Goal: Task Accomplishment & Management: Manage account settings

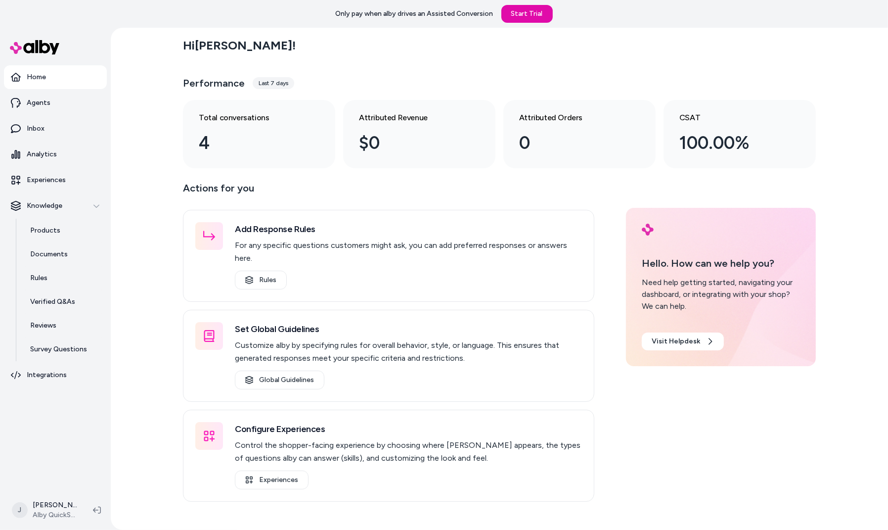
click at [81, 442] on nav "Home Agents Inbox Analytics Experiences Knowledge Products Documents Rules Veri…" at bounding box center [55, 276] width 103 height 423
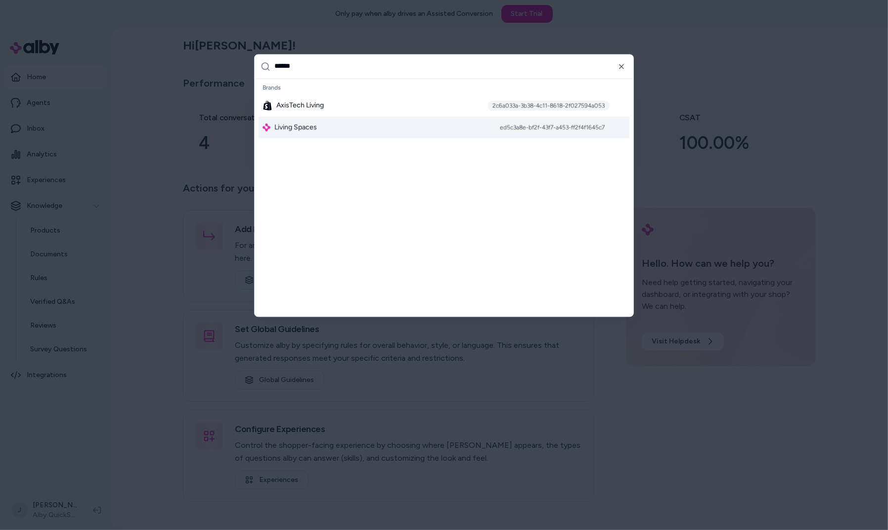
type input "******"
click at [305, 124] on span "Living Spaces" at bounding box center [296, 127] width 43 height 10
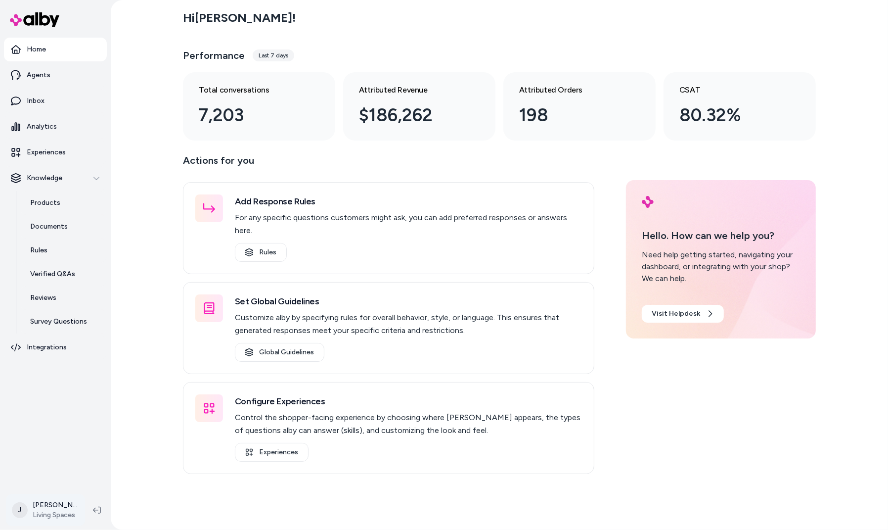
click at [64, 508] on html "Home Agents Inbox Analytics Experiences Knowledge Products Documents Rules Veri…" at bounding box center [444, 265] width 888 height 530
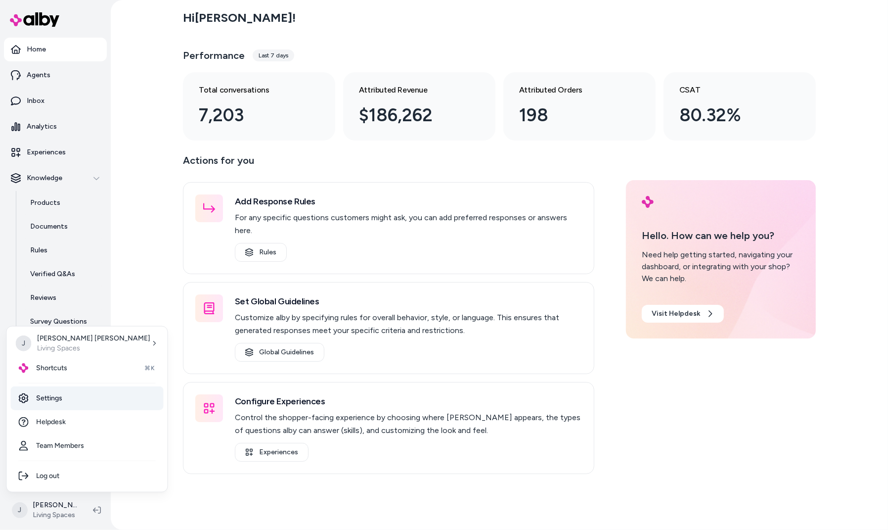
click at [71, 401] on link "Settings" at bounding box center [87, 398] width 153 height 24
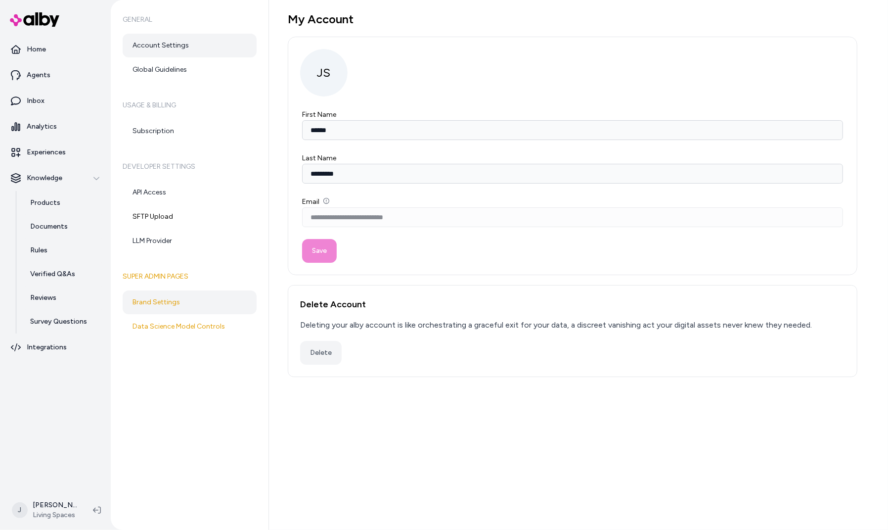
click at [179, 304] on link "Brand Settings" at bounding box center [190, 302] width 134 height 24
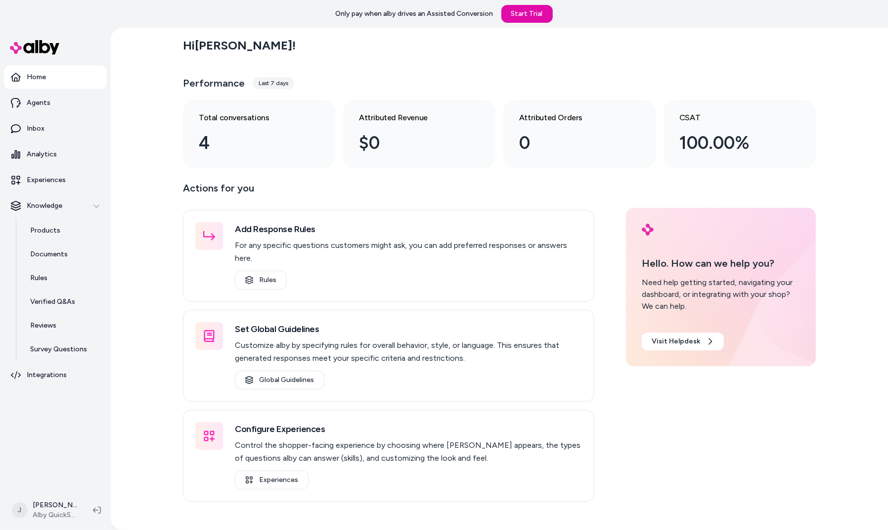
click at [154, 202] on div "Hi Jackie ! Performance Last 7 days Total conversations 4 Attributed Revenue $0…" at bounding box center [500, 279] width 778 height 502
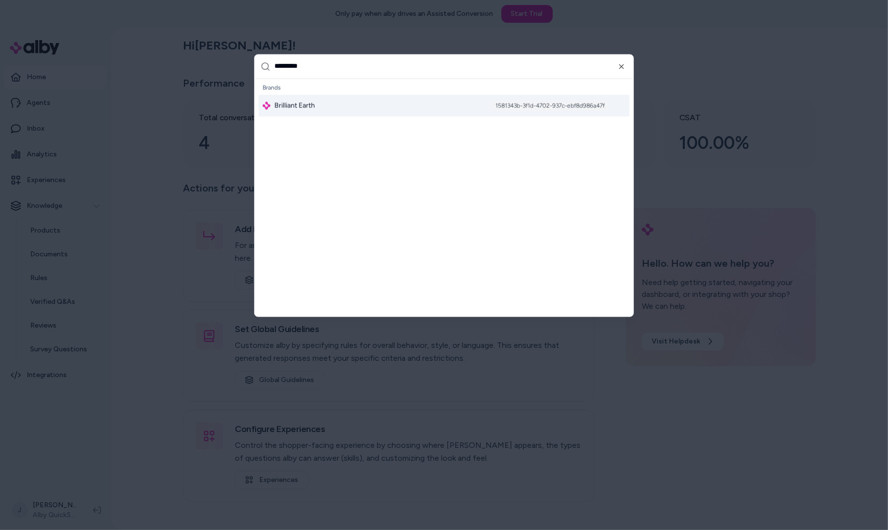
type input "*********"
drag, startPoint x: 290, startPoint y: 106, endPoint x: 299, endPoint y: 115, distance: 12.2
click at [299, 115] on div "Brilliant Earth 1581343b-3f1d-4702-937c-ebf8d986a47f" at bounding box center [444, 105] width 371 height 22
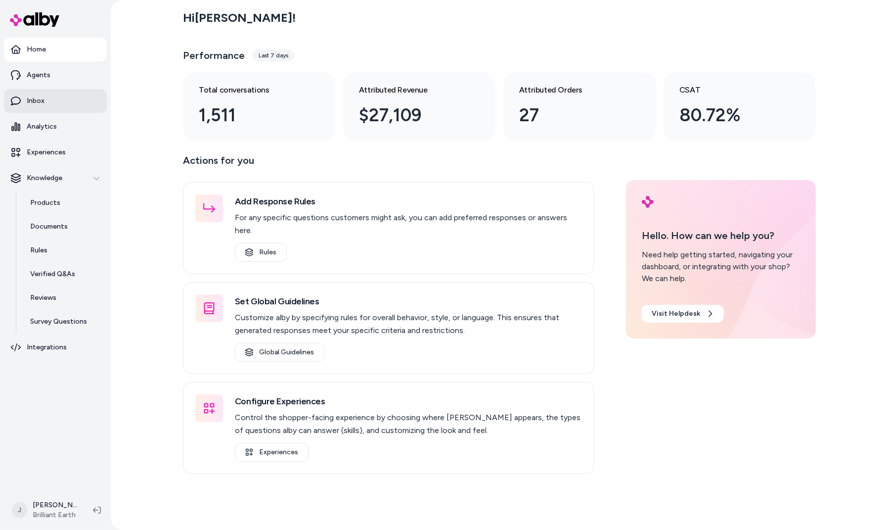
click at [46, 96] on link "Inbox" at bounding box center [55, 101] width 103 height 24
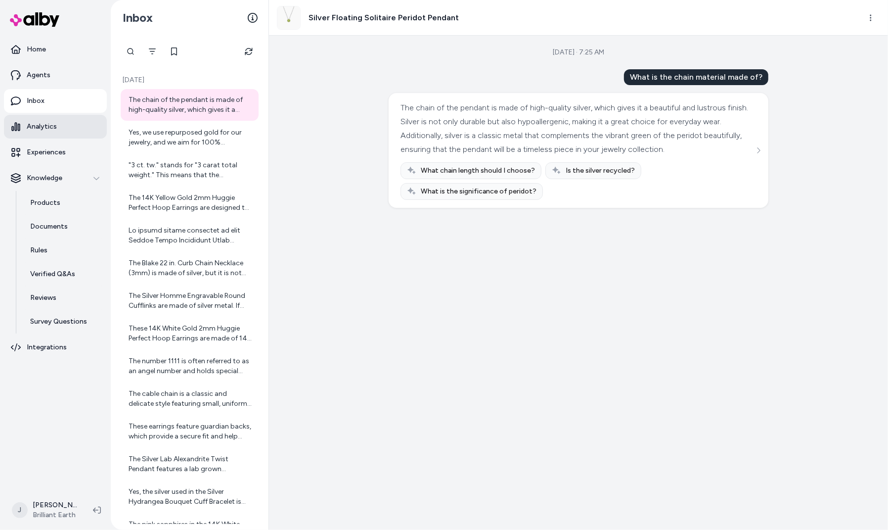
click at [36, 123] on p "Analytics" at bounding box center [42, 127] width 30 height 10
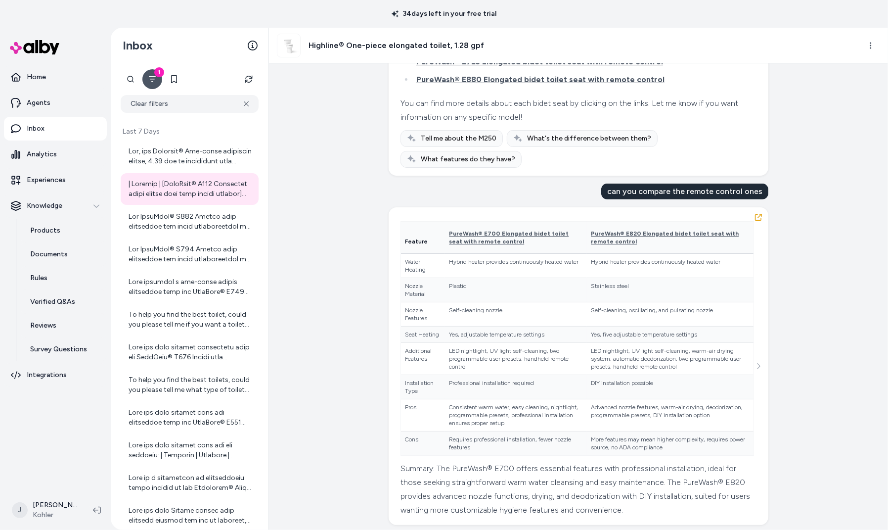
scroll to position [332, 0]
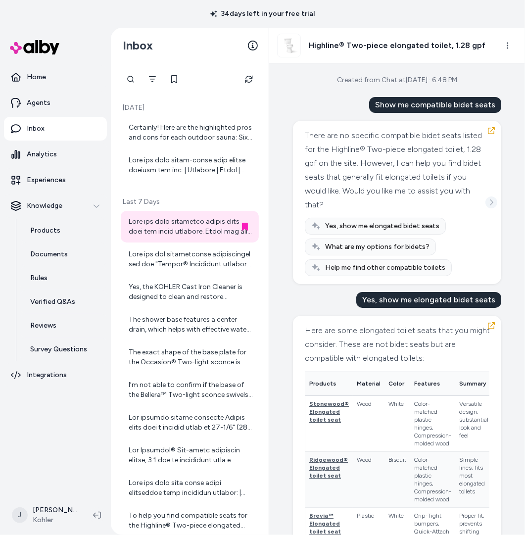
click at [493, 199] on icon "See more" at bounding box center [491, 202] width 7 height 7
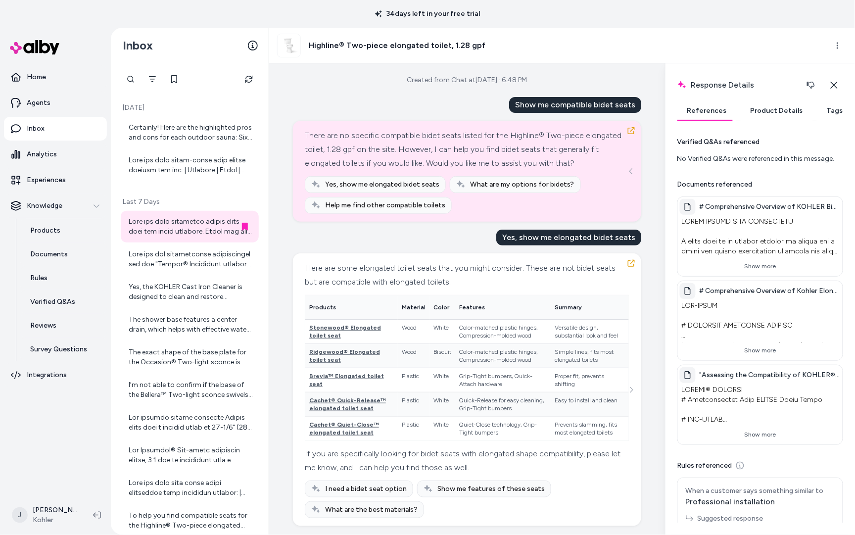
drag, startPoint x: 775, startPoint y: 412, endPoint x: 752, endPoint y: 445, distance: 40.1
click at [774, 414] on p at bounding box center [760, 405] width 161 height 44
click at [756, 437] on button "Show more" at bounding box center [760, 434] width 161 height 16
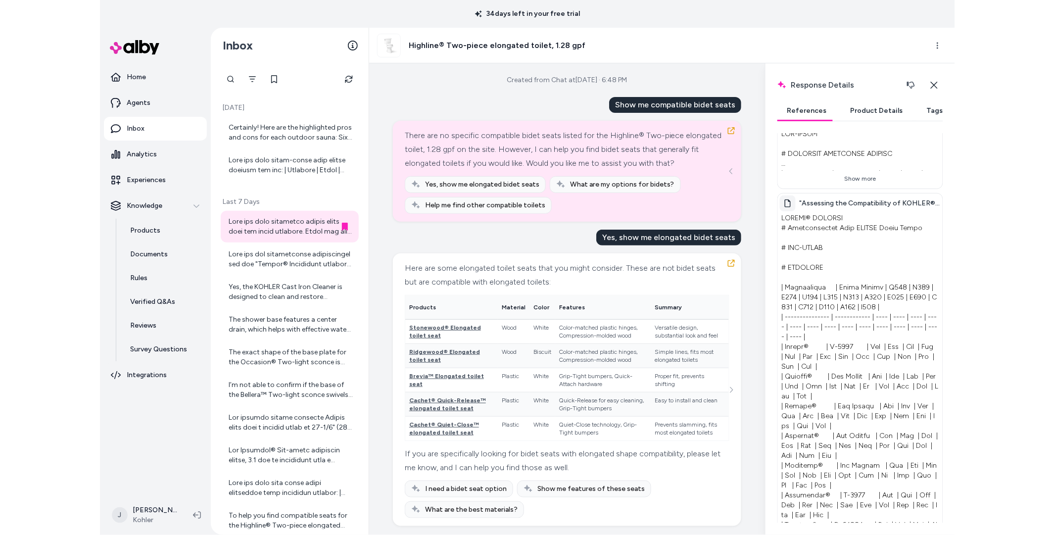
scroll to position [144, 0]
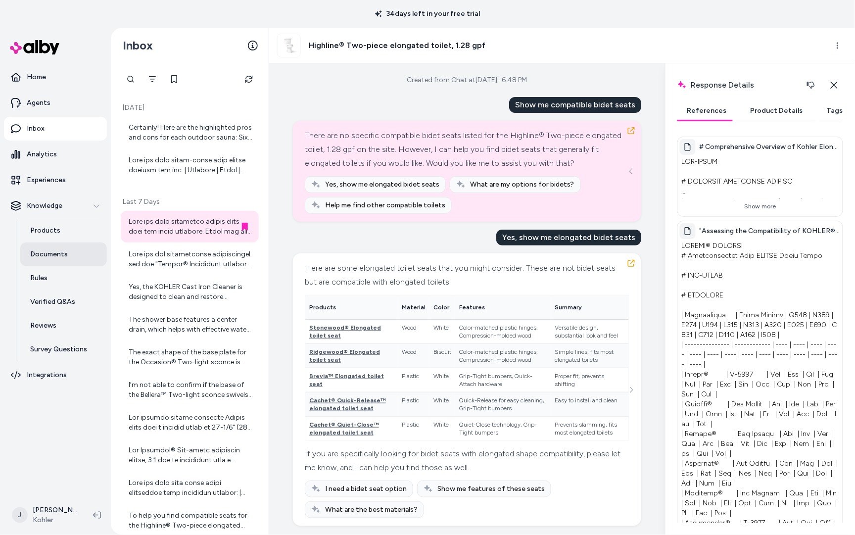
click at [36, 246] on link "Documents" at bounding box center [63, 254] width 87 height 24
drag, startPoint x: 703, startPoint y: 232, endPoint x: 826, endPoint y: 229, distance: 122.7
click at [827, 229] on span ""Assessing the Compatibility of KOHLER® Toilets with Purewash Bidet Seats: A Co…" at bounding box center [769, 231] width 141 height 10
copy span "Assessing the Compatibility of KOHLER"
drag, startPoint x: 397, startPoint y: 49, endPoint x: 438, endPoint y: 49, distance: 41.6
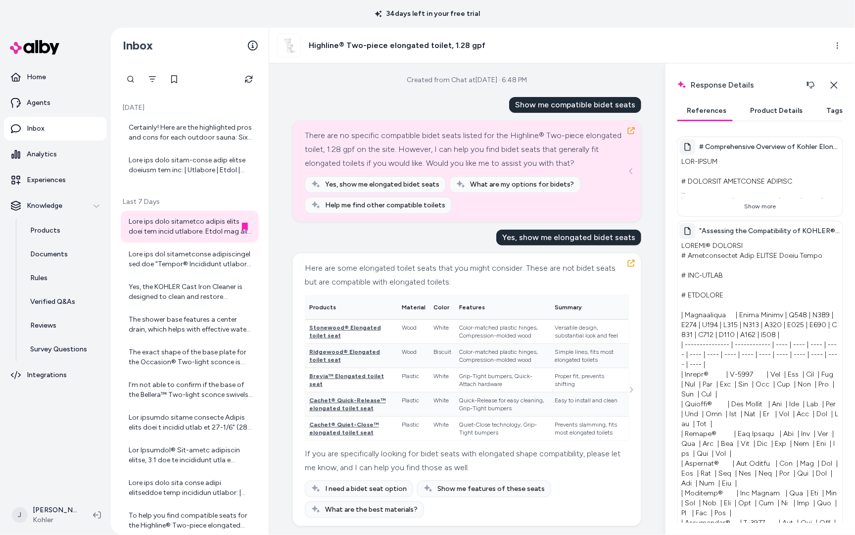
click at [397, 49] on h3 "Highline® Two-piece elongated toilet, 1.28 gpf" at bounding box center [397, 46] width 177 height 12
click at [632, 131] on icon "button" at bounding box center [631, 130] width 7 height 7
click at [832, 43] on html "34 days left in your free trial Home Agents Inbox Analytics Experiences Knowled…" at bounding box center [427, 267] width 855 height 535
click at [790, 97] on link "View product detail page" at bounding box center [792, 99] width 105 height 16
click at [834, 44] on html "34 days left in your free trial Home Agents Inbox Analytics Experiences Knowled…" at bounding box center [427, 267] width 855 height 535
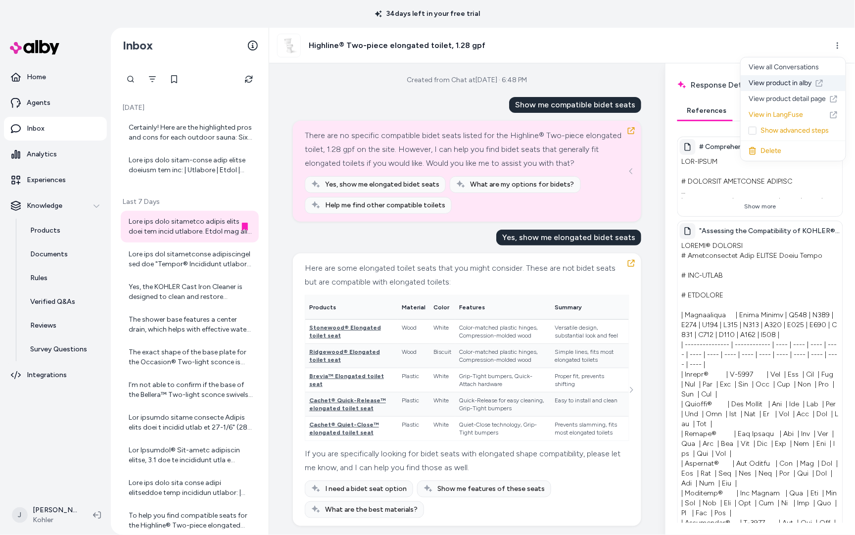
click at [786, 80] on link "View product in alby" at bounding box center [792, 83] width 105 height 16
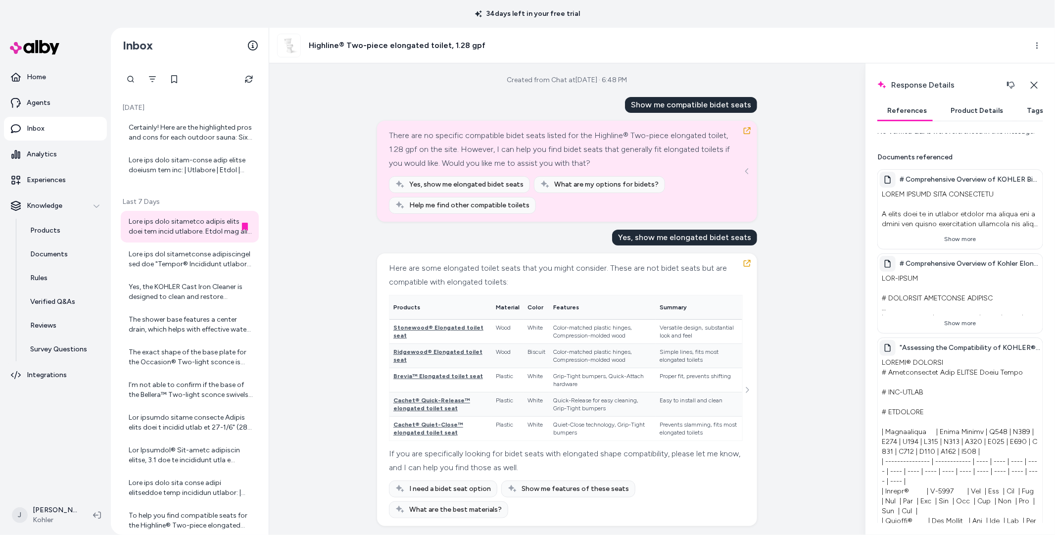
scroll to position [0, 0]
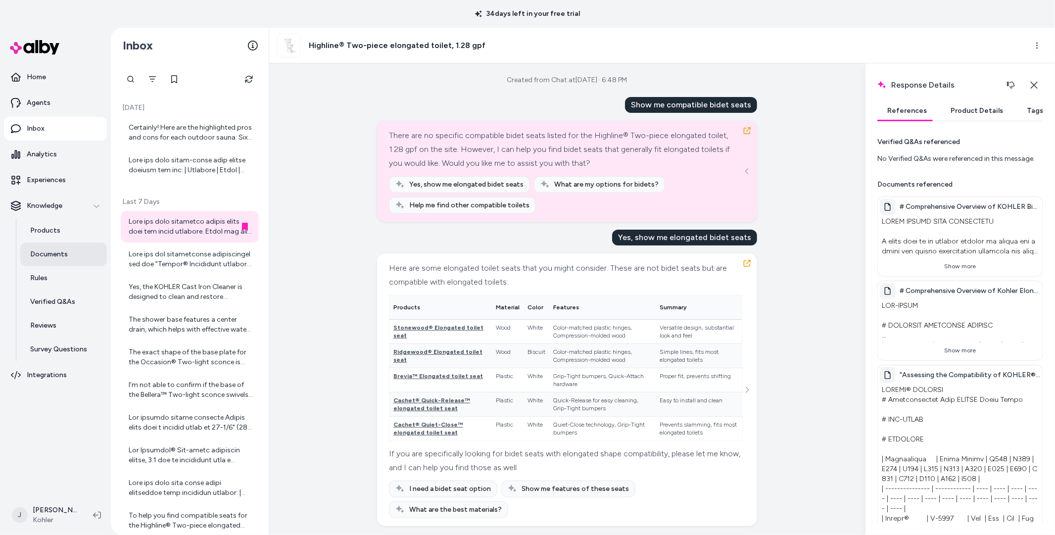
click at [39, 259] on link "Documents" at bounding box center [63, 254] width 87 height 24
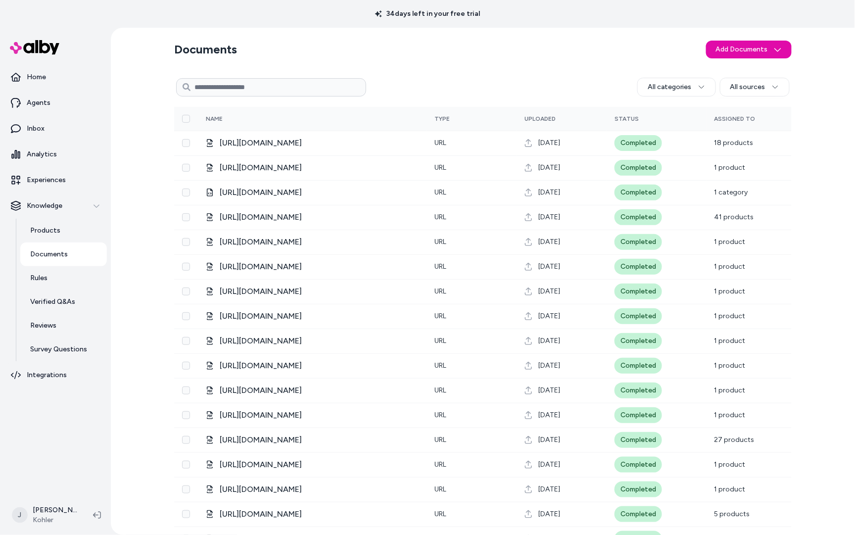
click at [273, 91] on input at bounding box center [271, 87] width 190 height 18
type input "**********"
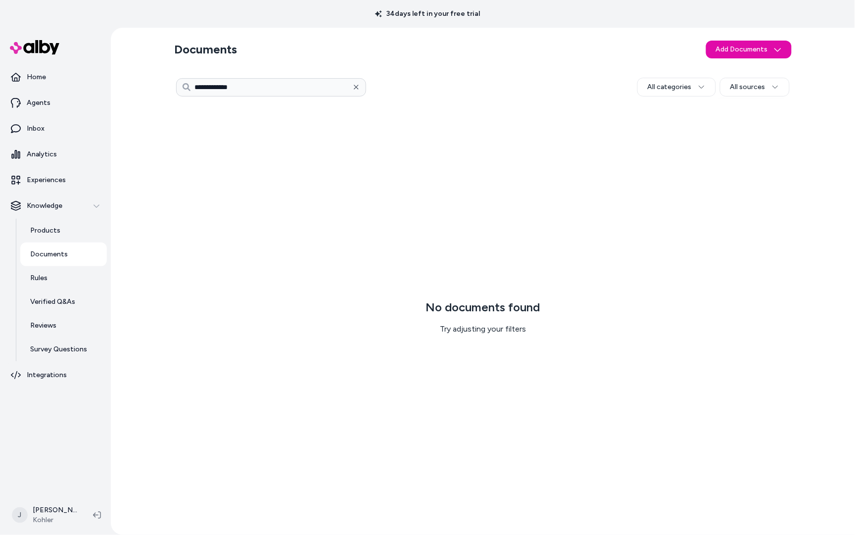
drag, startPoint x: 297, startPoint y: 91, endPoint x: 363, endPoint y: 89, distance: 65.8
click at [307, 90] on input "**********" at bounding box center [271, 87] width 190 height 18
click at [363, 89] on button "button" at bounding box center [356, 87] width 20 height 20
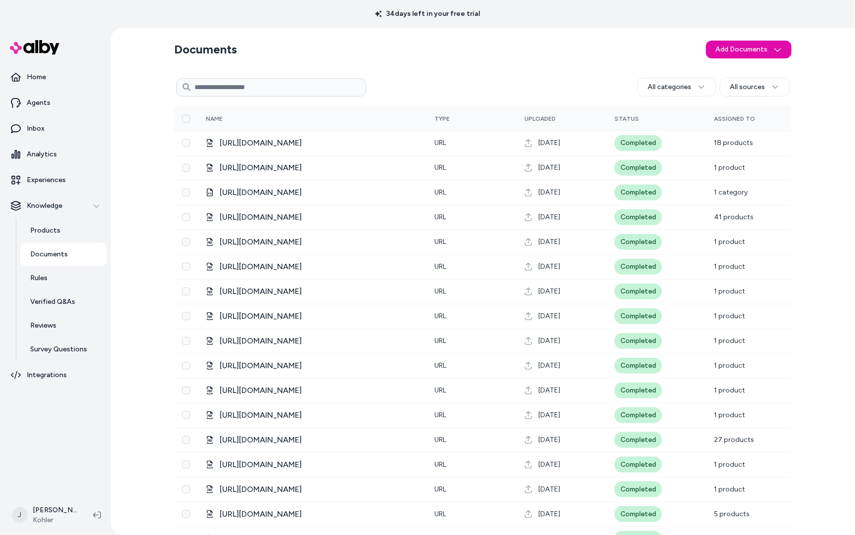
click at [249, 94] on input at bounding box center [271, 87] width 190 height 18
paste input "**********"
type input "**********"
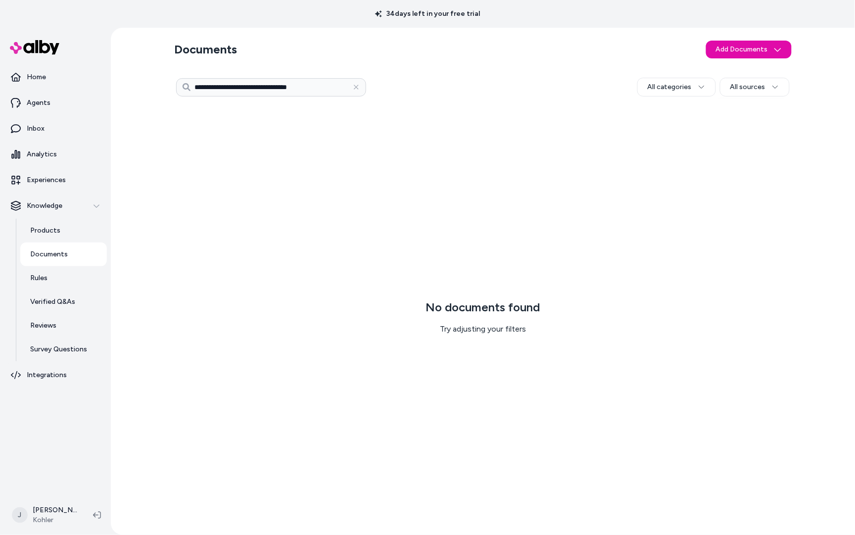
click at [286, 84] on input "**********" at bounding box center [271, 87] width 190 height 18
paste input "**********"
drag, startPoint x: 225, startPoint y: 86, endPoint x: 373, endPoint y: 70, distance: 149.8
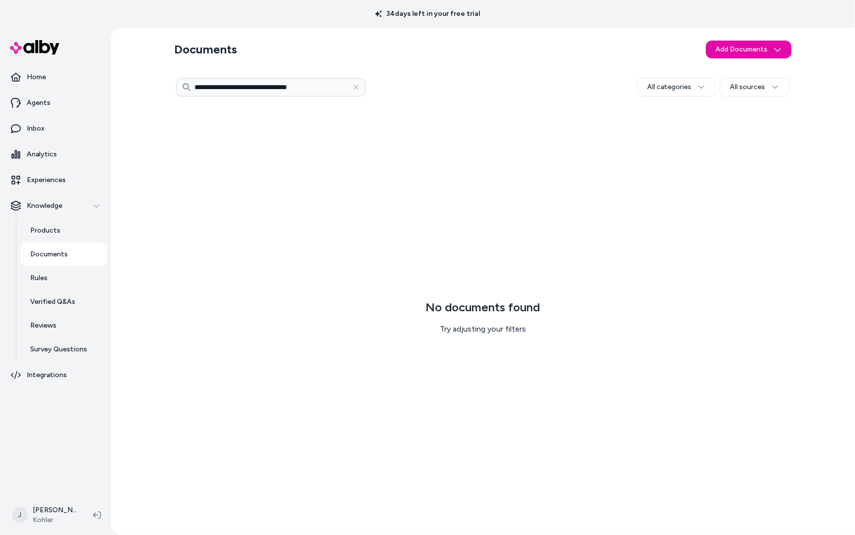
click at [373, 70] on div "**********" at bounding box center [482, 281] width 633 height 507
click at [370, 72] on div "**********" at bounding box center [482, 281] width 633 height 507
drag, startPoint x: 324, startPoint y: 86, endPoint x: 226, endPoint y: 87, distance: 98.4
click at [226, 87] on input "**********" at bounding box center [271, 87] width 190 height 18
type input "*********"
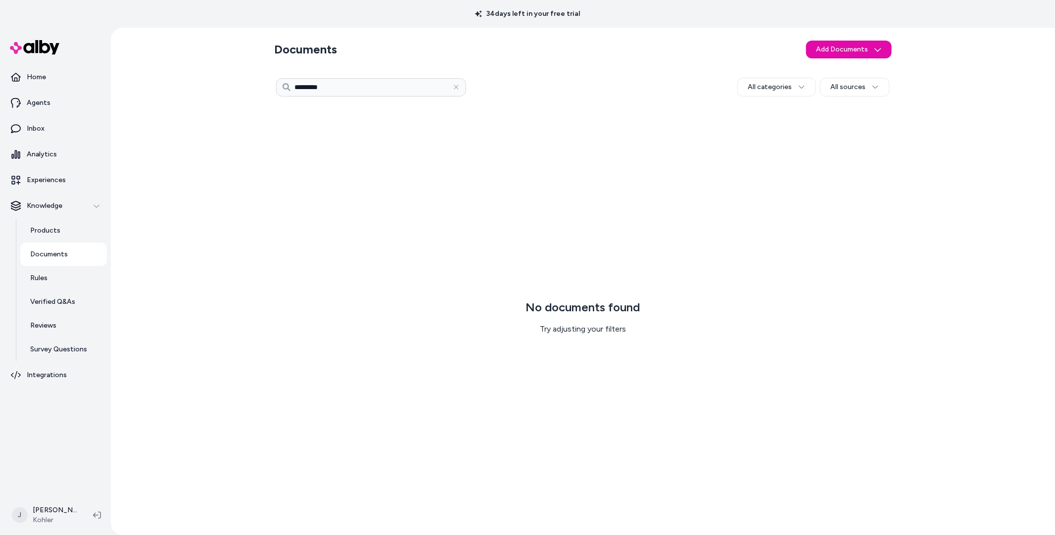
drag, startPoint x: 362, startPoint y: 259, endPoint x: 375, endPoint y: 257, distance: 12.9
click at [375, 257] on div "No documents found Try adjusting your filters" at bounding box center [582, 317] width 617 height 420
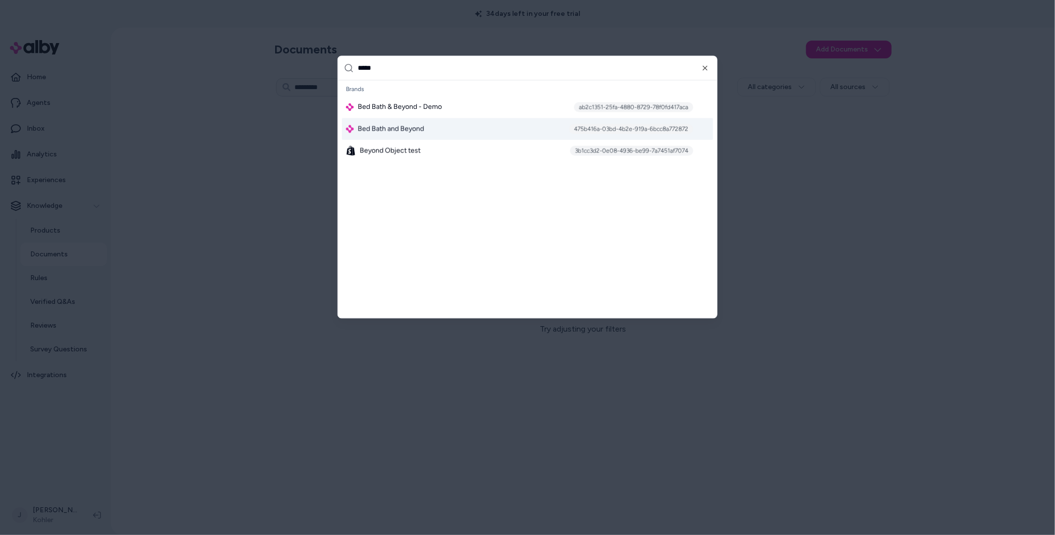
type input "*****"
click at [418, 132] on span "Bed Bath and Beyond" at bounding box center [391, 129] width 66 height 10
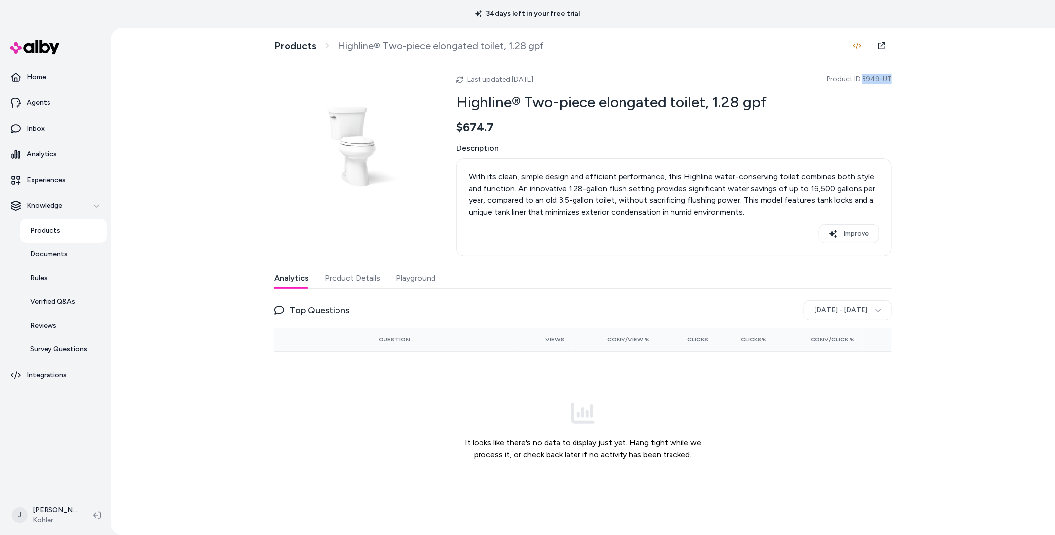
drag, startPoint x: 865, startPoint y: 81, endPoint x: 893, endPoint y: 78, distance: 28.3
click at [854, 78] on div "Products Highline® Two-piece elongated toilet, 1.28 gpf Last updated [DATE] Pro…" at bounding box center [582, 281] width 633 height 507
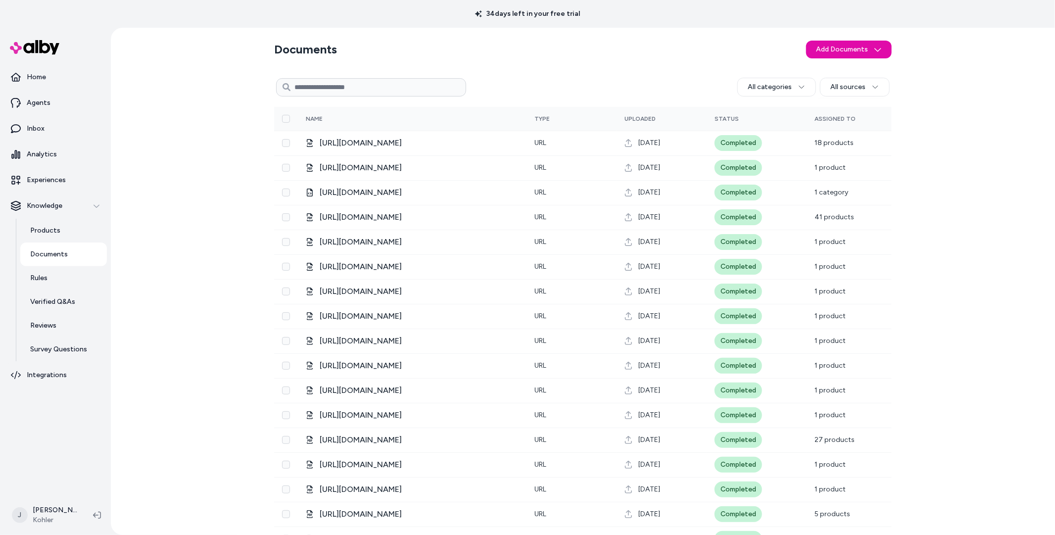
click at [344, 85] on input at bounding box center [371, 87] width 190 height 18
paste input "**********"
type input "**********"
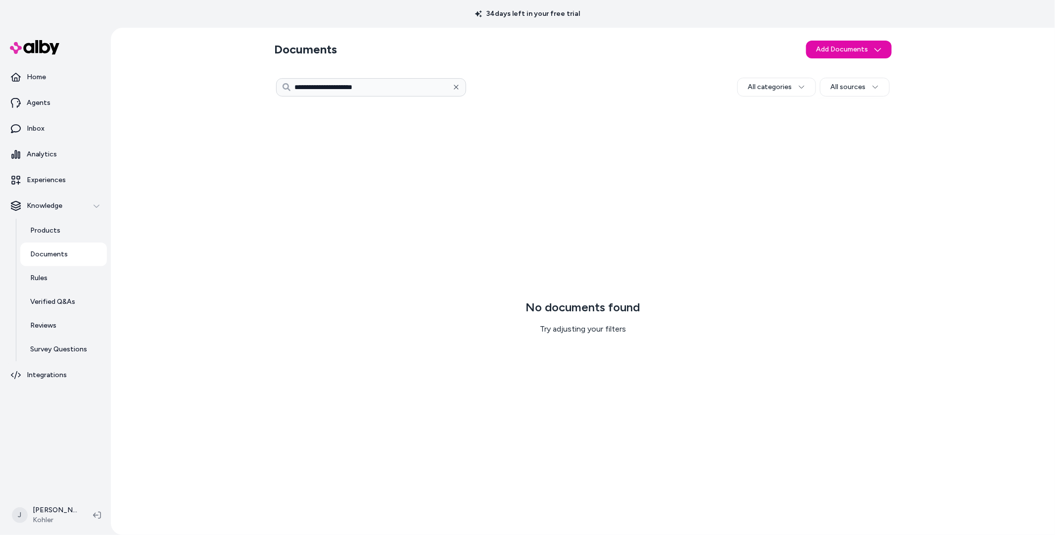
click at [458, 87] on icon "button" at bounding box center [456, 87] width 7 height 7
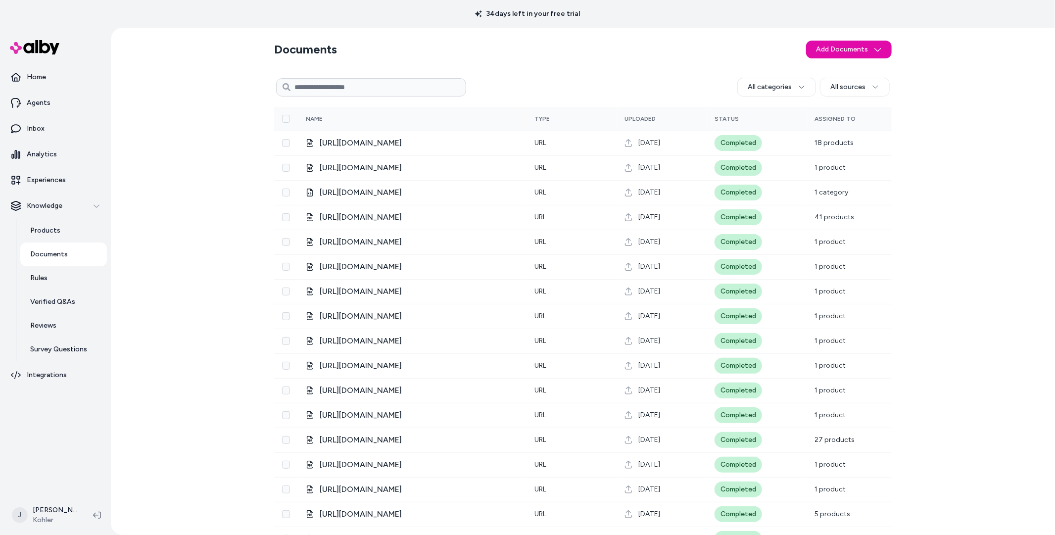
click at [373, 90] on input at bounding box center [371, 87] width 190 height 18
paste input "*******"
type input "*******"
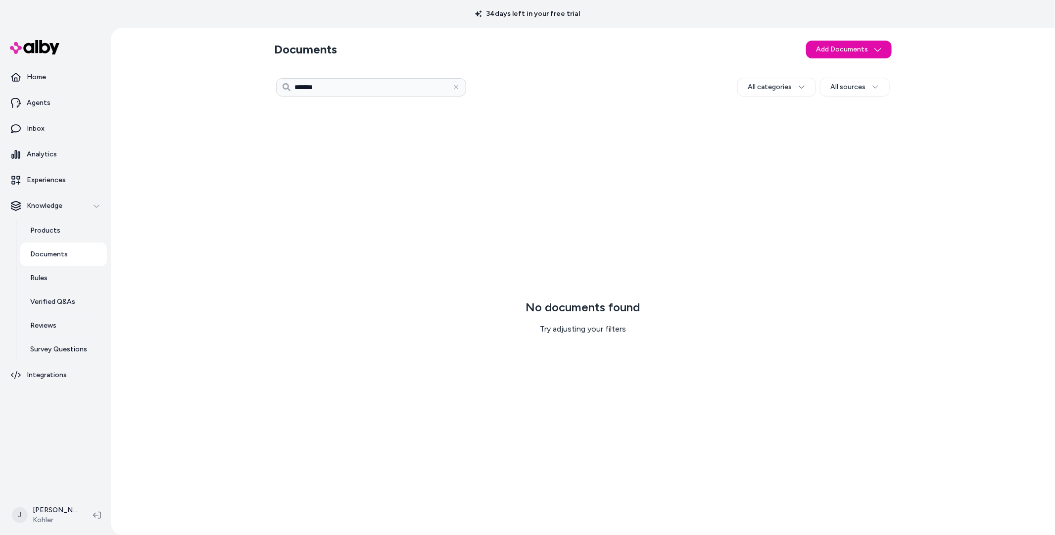
drag, startPoint x: 287, startPoint y: 73, endPoint x: 228, endPoint y: 64, distance: 59.5
click at [228, 64] on div "Documents Add Documents ******* All categories All sources 0 Selected Edit Mult…" at bounding box center [583, 281] width 944 height 507
click at [767, 88] on html "34 days left in your free trial Home Agents Inbox Analytics Experiences Knowled…" at bounding box center [527, 267] width 1055 height 535
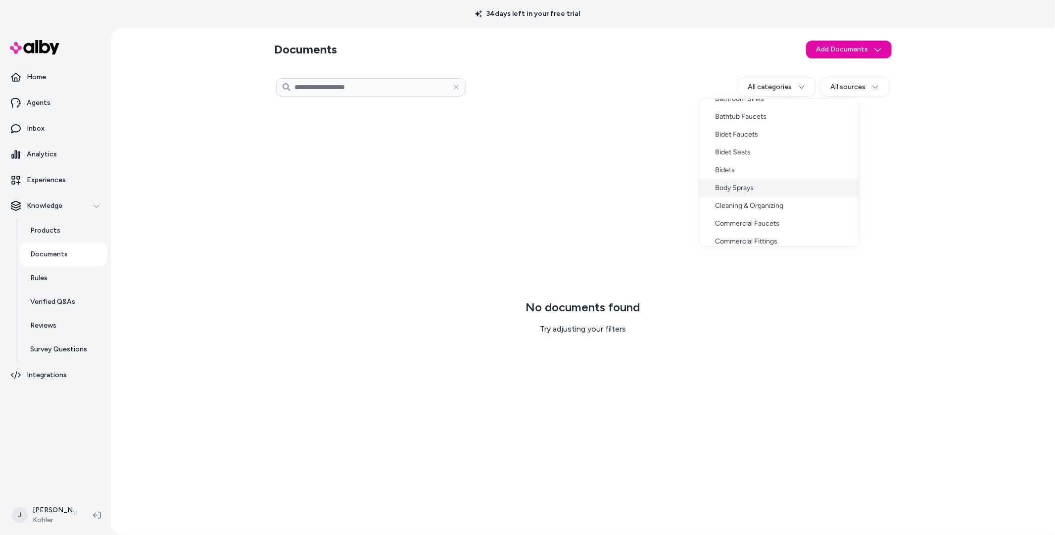
scroll to position [157, 0]
click at [742, 151] on div "Bidet Seats" at bounding box center [778, 149] width 159 height 18
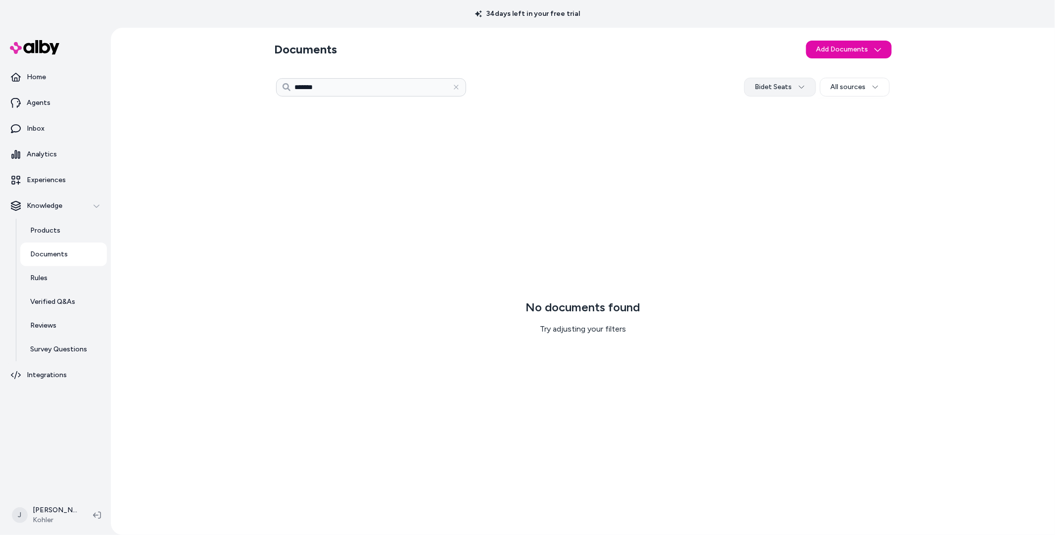
click at [798, 83] on html "34 days left in your free trial Home Agents Inbox Analytics Experiences Knowled…" at bounding box center [527, 267] width 1055 height 535
click at [758, 153] on div "Toilets" at bounding box center [781, 156] width 159 height 18
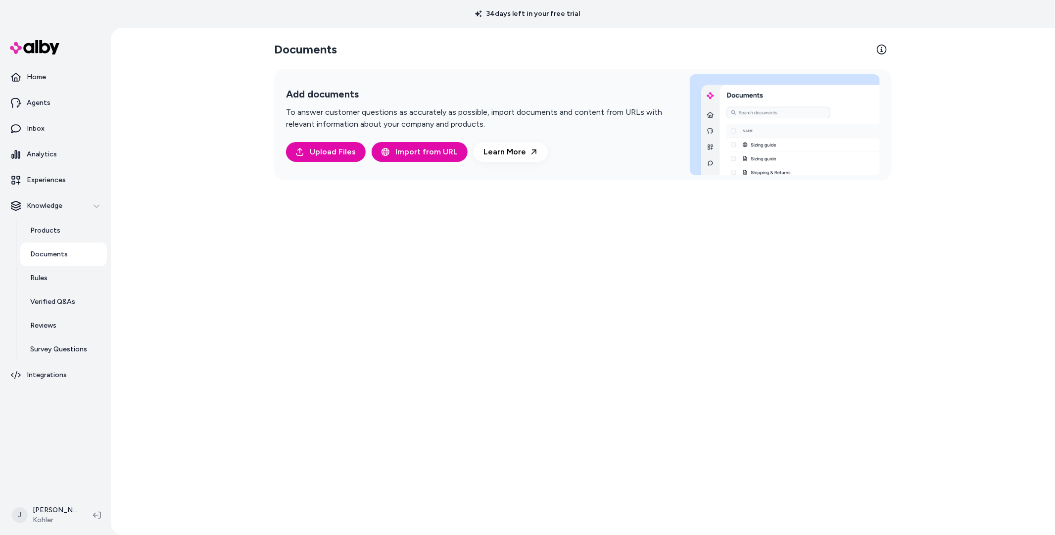
click at [519, 245] on div "Documents Add documents To answer customer questions as accurately as possible,…" at bounding box center [582, 281] width 633 height 507
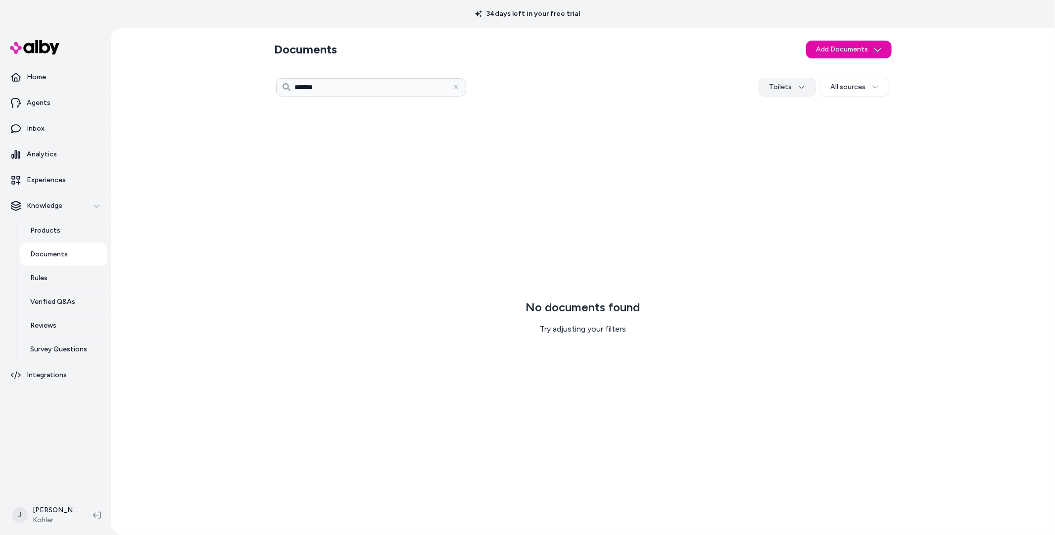
type input "*******"
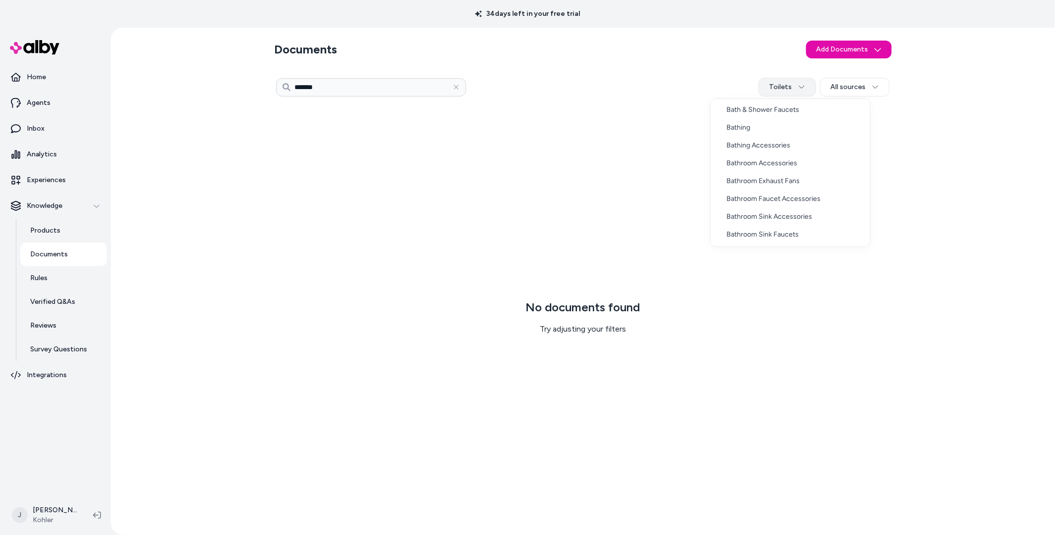
click at [784, 90] on html "34 days left in your free trial Home Agents Inbox Analytics Experiences Knowled…" at bounding box center [527, 267] width 1055 height 535
click at [766, 160] on div "Toilet Seats" at bounding box center [789, 163] width 159 height 18
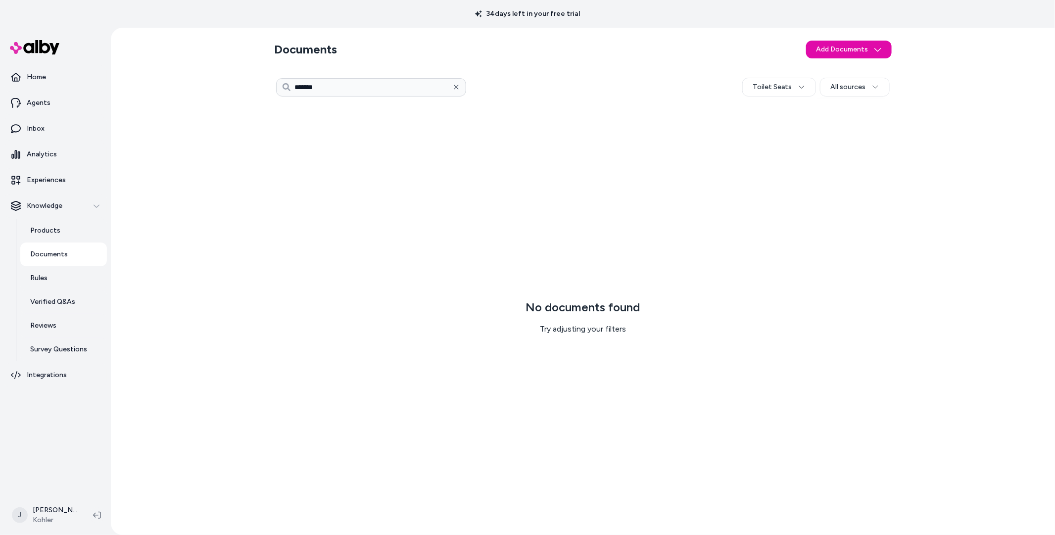
click at [449, 86] on button "button" at bounding box center [456, 87] width 20 height 20
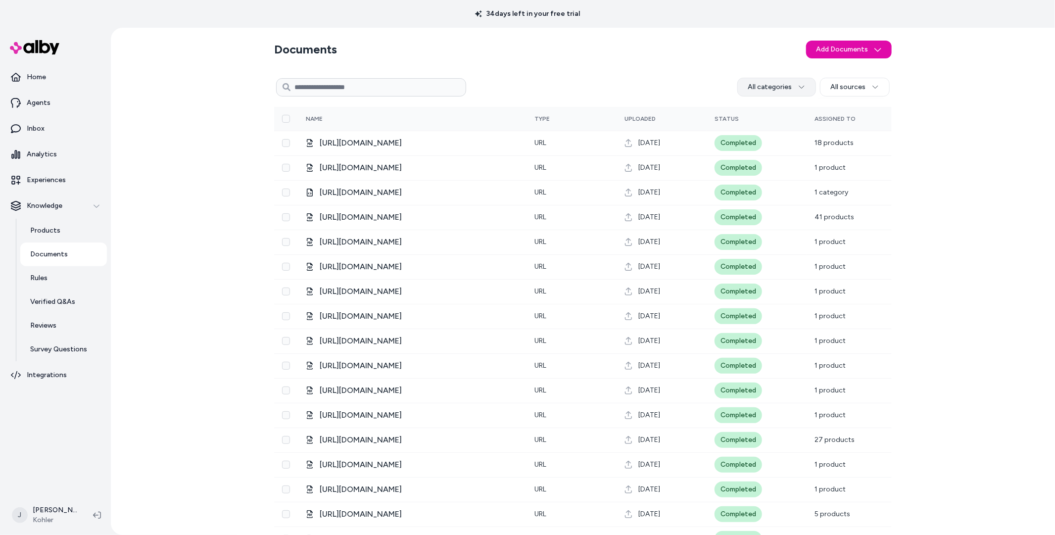
click at [792, 85] on html "34 days left in your free trial Home Agents Inbox Analytics Experiences Knowled…" at bounding box center [527, 267] width 1055 height 535
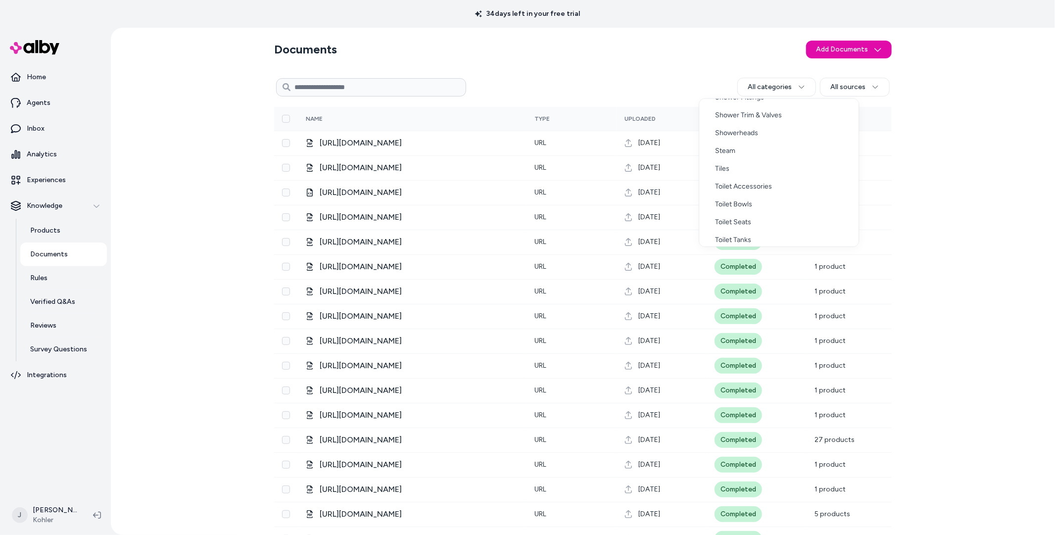
scroll to position [699, 0]
click at [743, 197] on div "Toilets" at bounding box center [778, 194] width 159 height 18
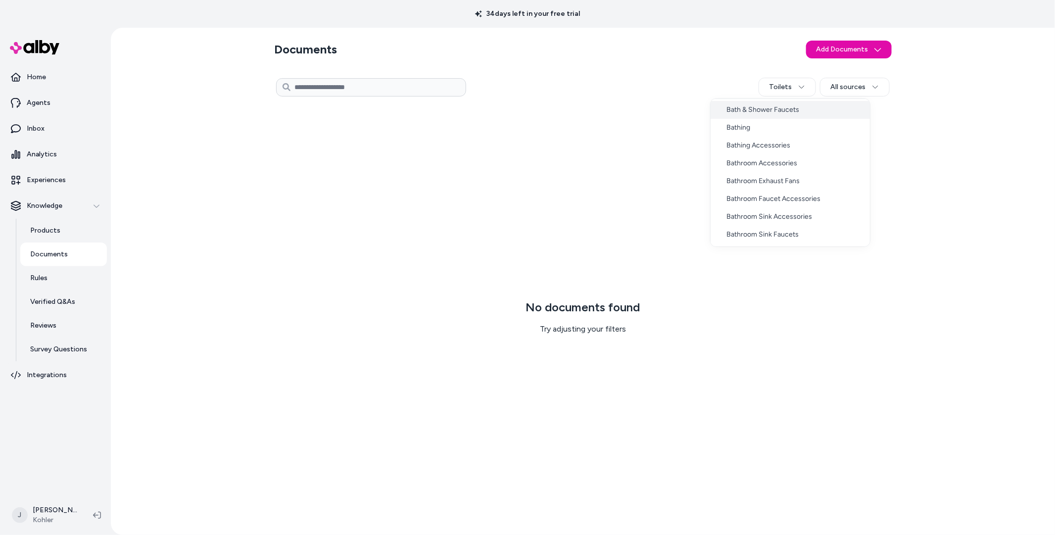
click at [804, 90] on html "34 days left in your free trial Home Agents Inbox Analytics Experiences Knowled…" at bounding box center [527, 267] width 1055 height 535
click at [767, 230] on div "Toilet Seats" at bounding box center [789, 237] width 159 height 18
click at [781, 86] on html "34 days left in your free trial Home Agents Inbox Analytics Experiences Knowled…" at bounding box center [527, 267] width 1055 height 535
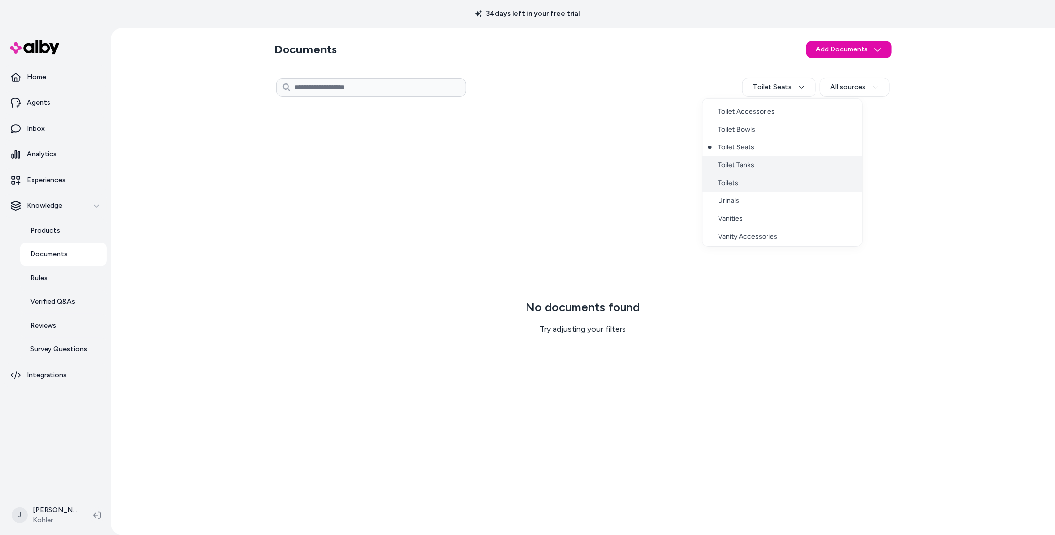
scroll to position [714, 0]
click at [760, 121] on div "Toilet Bowls" at bounding box center [781, 126] width 159 height 18
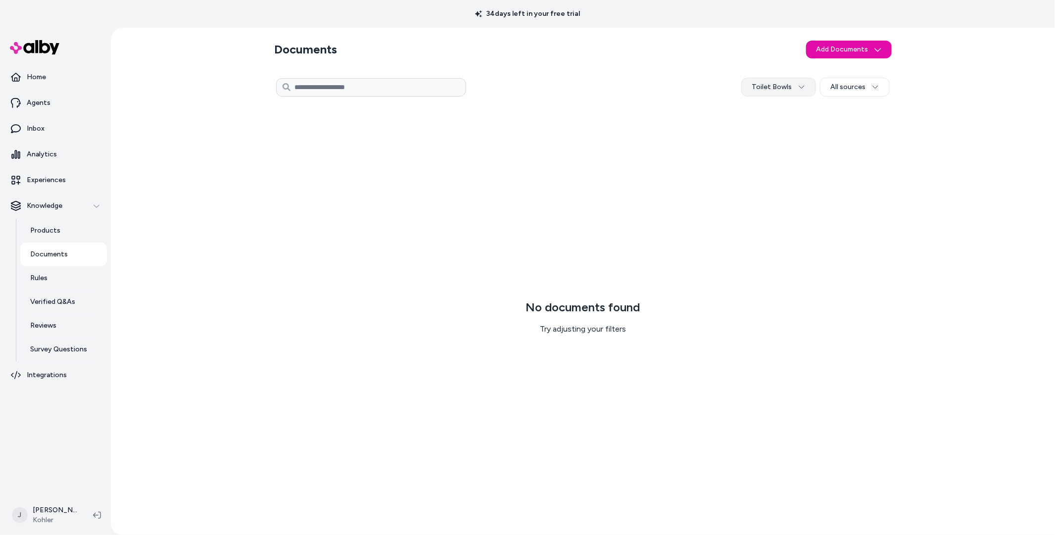
drag, startPoint x: 787, startPoint y: 72, endPoint x: 780, endPoint y: 92, distance: 21.6
click at [787, 72] on div "Documents Add Documents Toilet Bowls All sources 0 Selected Edit Multiple No do…" at bounding box center [582, 281] width 633 height 507
click at [780, 92] on html "34 days left in your free trial Home Agents Inbox Analytics Experiences Knowled…" at bounding box center [527, 267] width 1055 height 535
click at [793, 243] on div "Clear filter" at bounding box center [781, 237] width 159 height 16
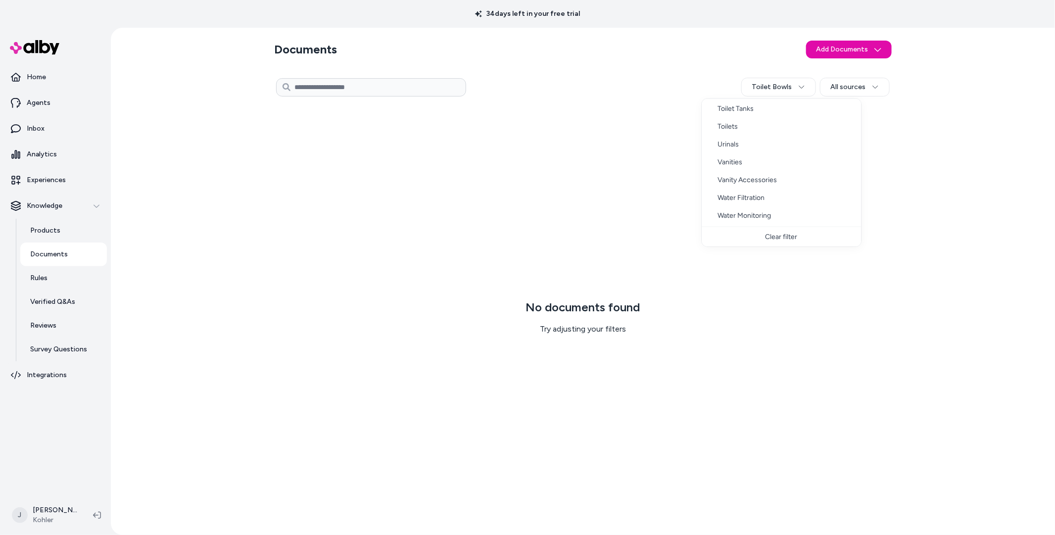
scroll to position [746, 0]
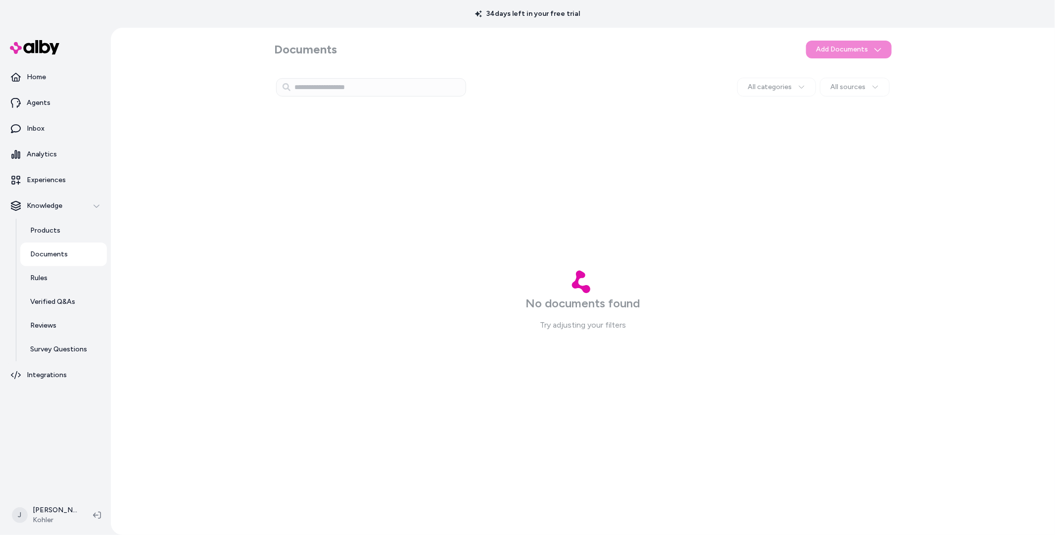
click at [525, 144] on div at bounding box center [583, 281] width 944 height 507
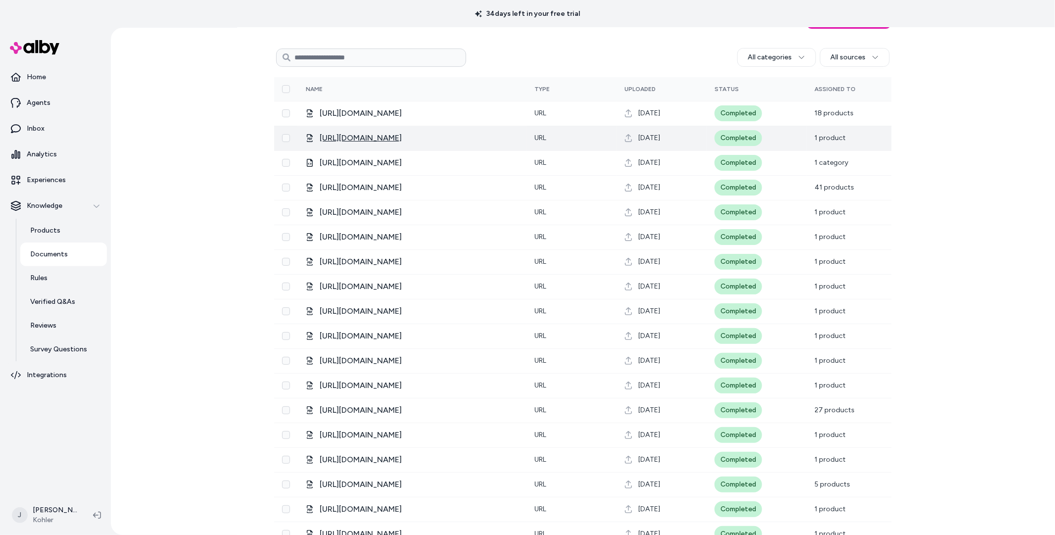
scroll to position [23, 0]
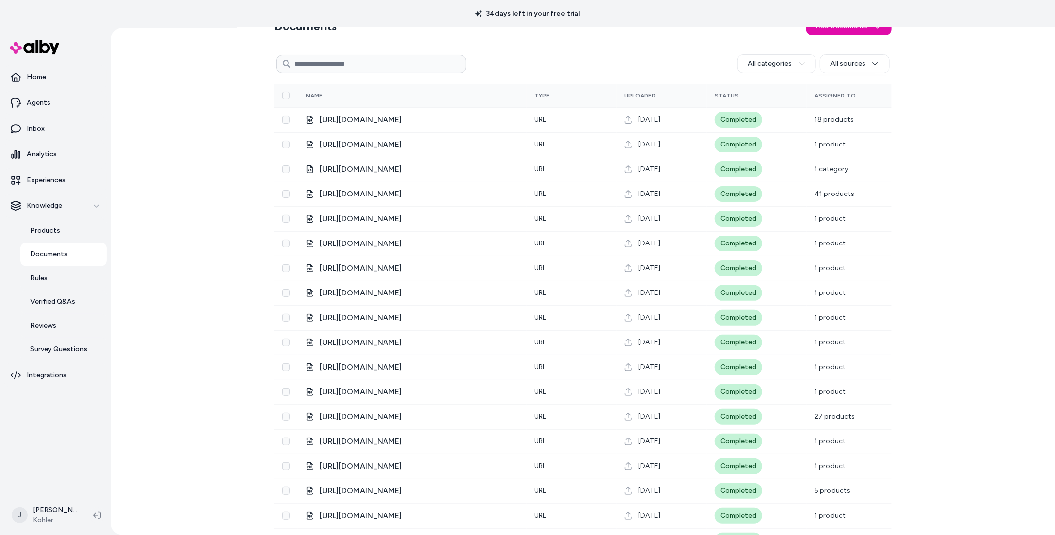
click at [376, 70] on input at bounding box center [371, 64] width 190 height 18
paste input "*******"
type input "*******"
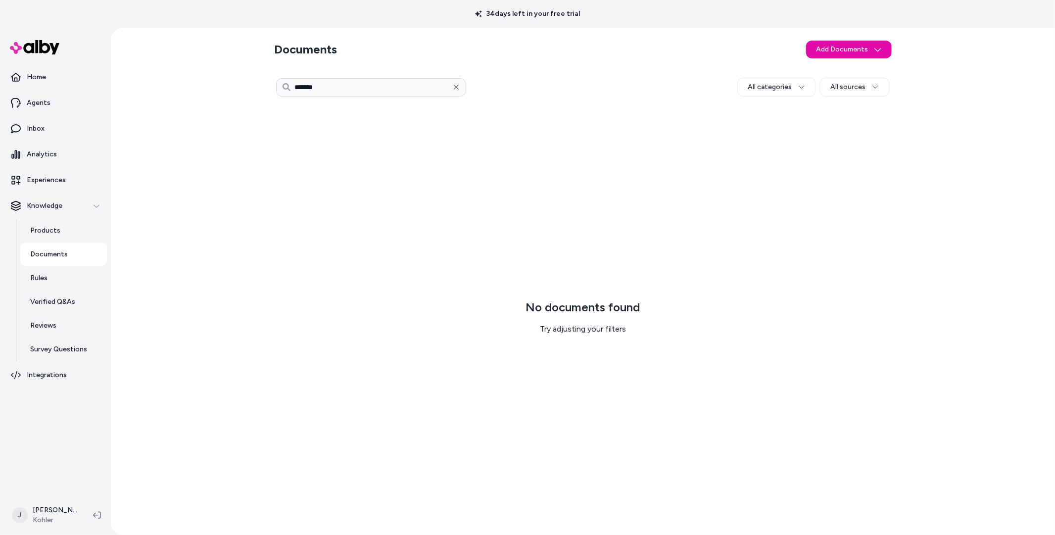
click at [453, 84] on icon "button" at bounding box center [456, 87] width 7 height 7
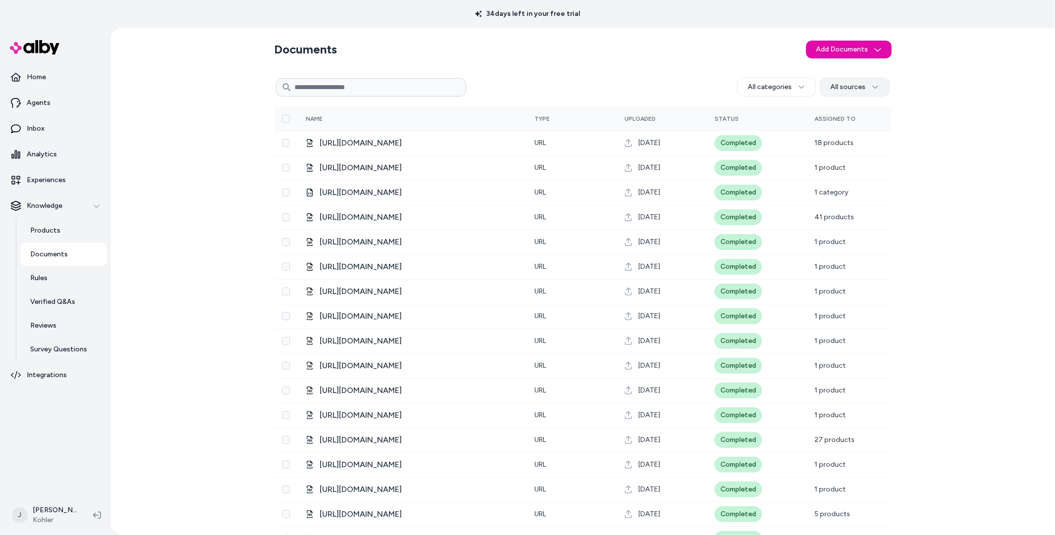
click at [860, 85] on html "34 days left in your free trial Home Agents Inbox Analytics Experiences Knowled…" at bounding box center [527, 267] width 1055 height 535
click at [801, 89] on html "34 days left in your free trial Home Agents Inbox Analytics Experiences Knowled…" at bounding box center [527, 267] width 1055 height 535
click at [791, 88] on html "34 days left in your free trial Home Agents Inbox Analytics Experiences Knowled…" at bounding box center [527, 267] width 1055 height 535
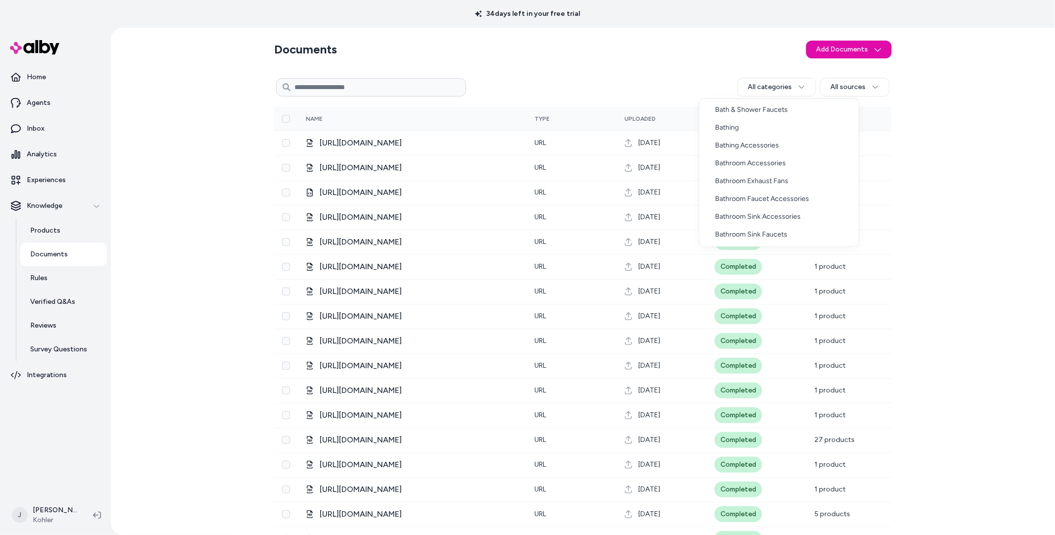
click at [652, 67] on html "34 days left in your free trial Home Agents Inbox Analytics Experiences Knowled…" at bounding box center [527, 267] width 1055 height 535
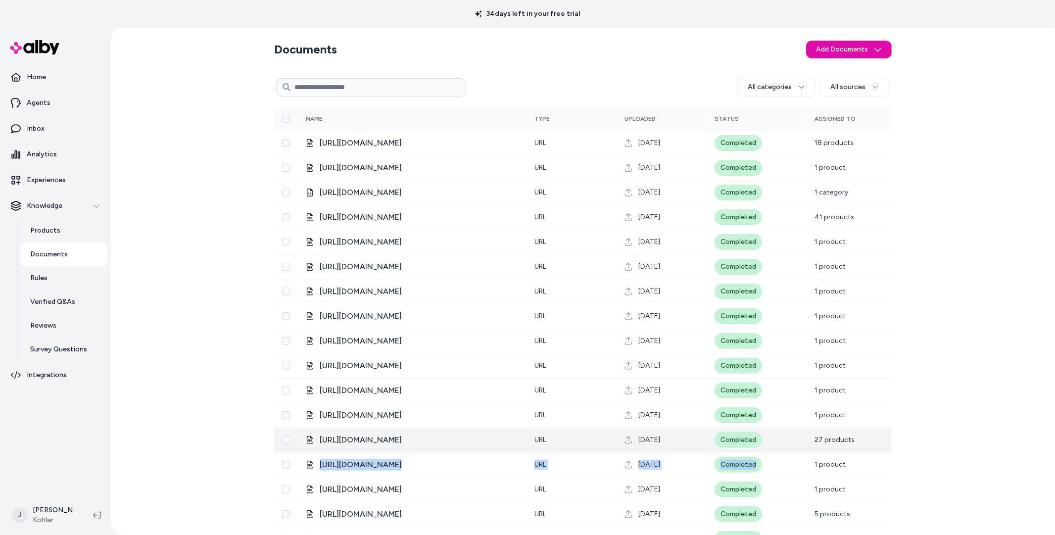
drag, startPoint x: 831, startPoint y: 452, endPoint x: 833, endPoint y: 439, distance: 13.4
click at [831, 447] on tbody "https://techcomm.kohler.com/techcomm/pdf/1204794-2.pdf URL Aug 21, 2025 Complet…" at bounding box center [582, 378] width 617 height 495
click at [833, 438] on span "27 products" at bounding box center [834, 439] width 40 height 8
click at [818, 439] on span "27 products" at bounding box center [834, 439] width 40 height 8
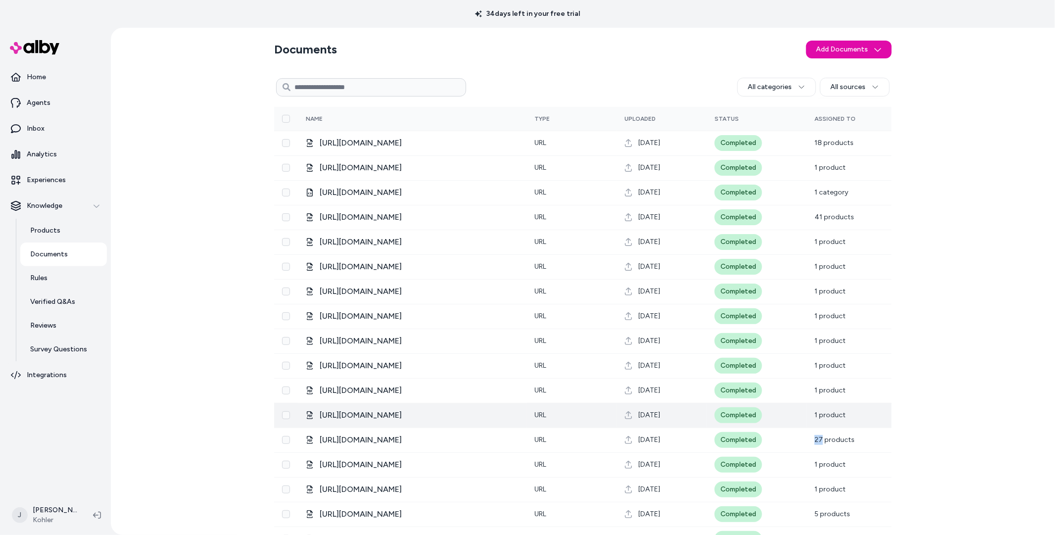
drag, startPoint x: 818, startPoint y: 439, endPoint x: 546, endPoint y: 426, distance: 272.3
click at [804, 439] on tr "https://techcomm.kohler.com/techcomm/pdf/1624819-2.pdf URL Aug 18, 2025 Complet…" at bounding box center [582, 439] width 617 height 25
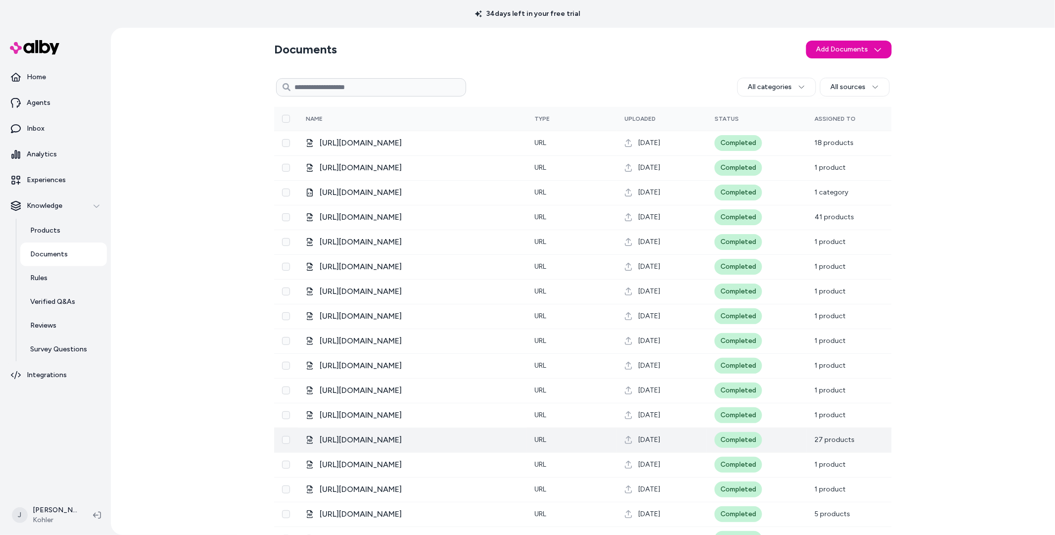
drag, startPoint x: 885, startPoint y: 435, endPoint x: 833, endPoint y: 438, distance: 51.6
click at [848, 437] on td "27 products" at bounding box center [848, 439] width 85 height 25
click at [833, 438] on span "27 products" at bounding box center [834, 439] width 40 height 8
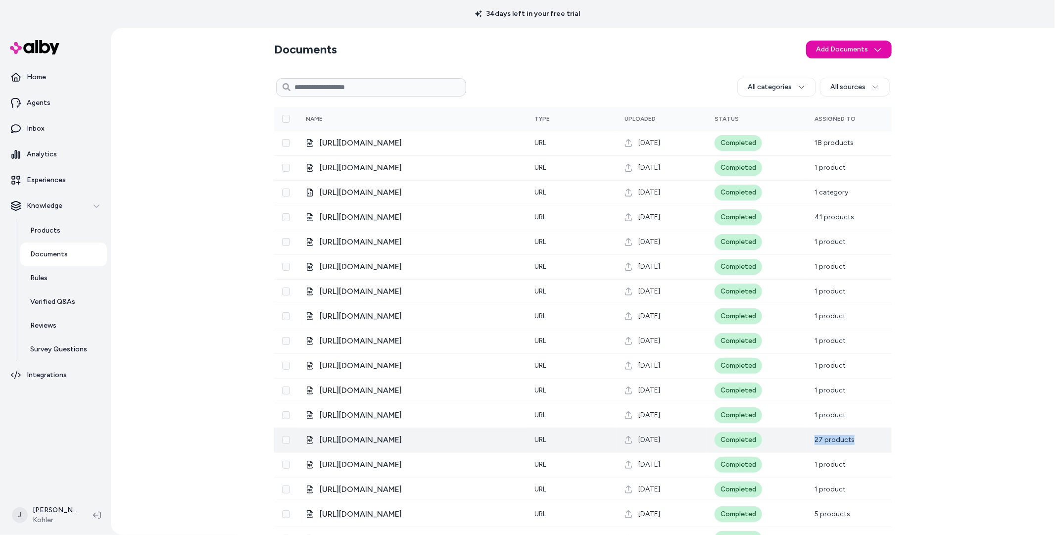
click at [833, 438] on span "27 products" at bounding box center [834, 439] width 40 height 8
drag, startPoint x: 833, startPoint y: 438, endPoint x: 827, endPoint y: 437, distance: 6.1
click at [830, 437] on span "27 products" at bounding box center [834, 439] width 40 height 8
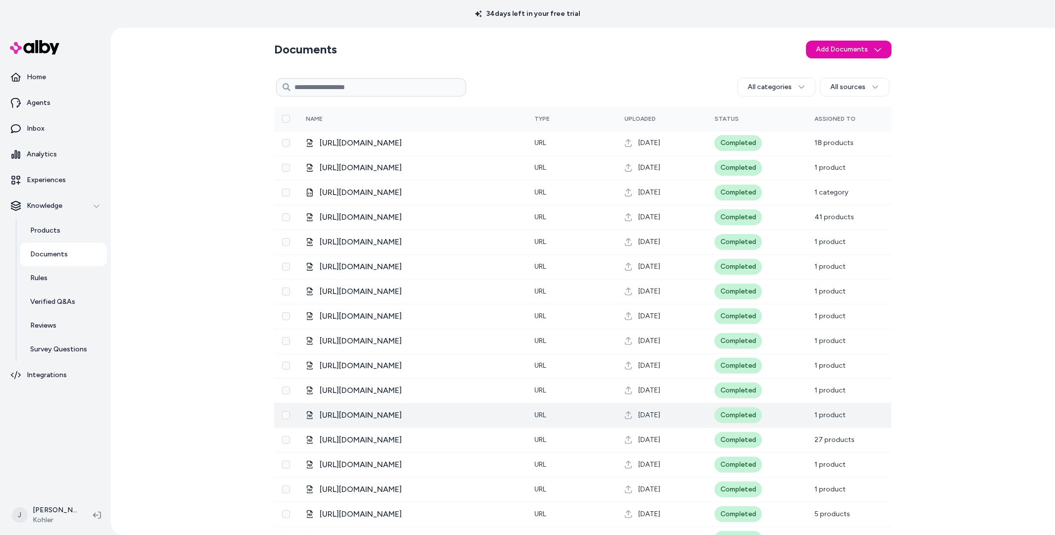
click at [827, 410] on td "1 product" at bounding box center [848, 415] width 85 height 25
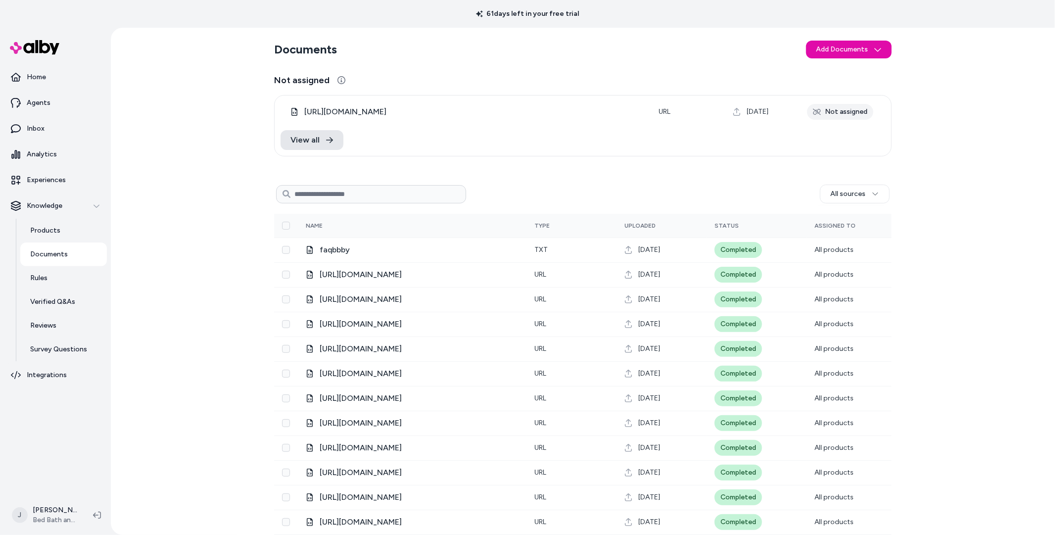
click at [63, 513] on html "61 days left in your free trial Home Agents Inbox Analytics Experiences Knowled…" at bounding box center [527, 267] width 1055 height 535
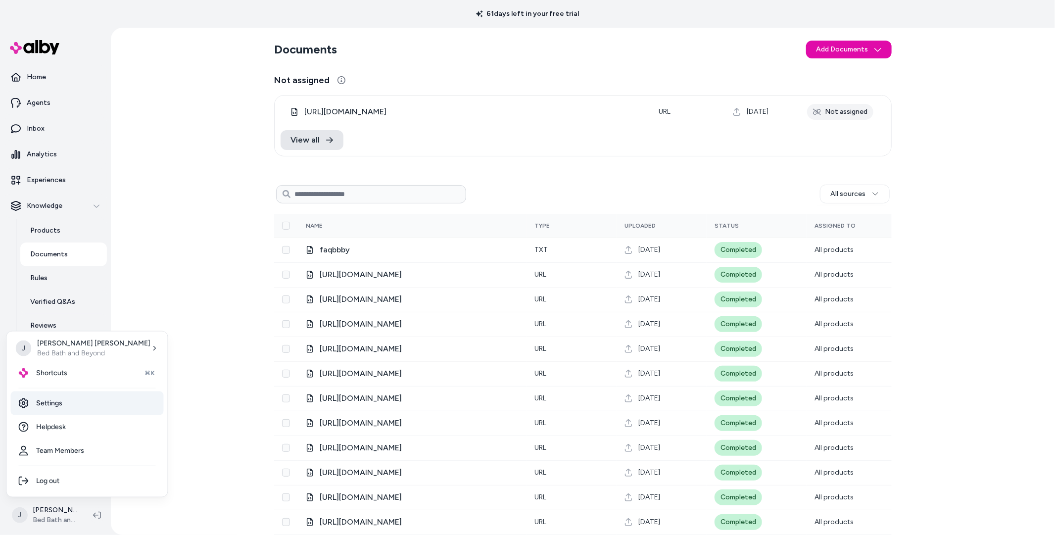
drag, startPoint x: 63, startPoint y: 409, endPoint x: 68, endPoint y: 409, distance: 5.0
click at [63, 409] on link "Settings" at bounding box center [87, 403] width 153 height 24
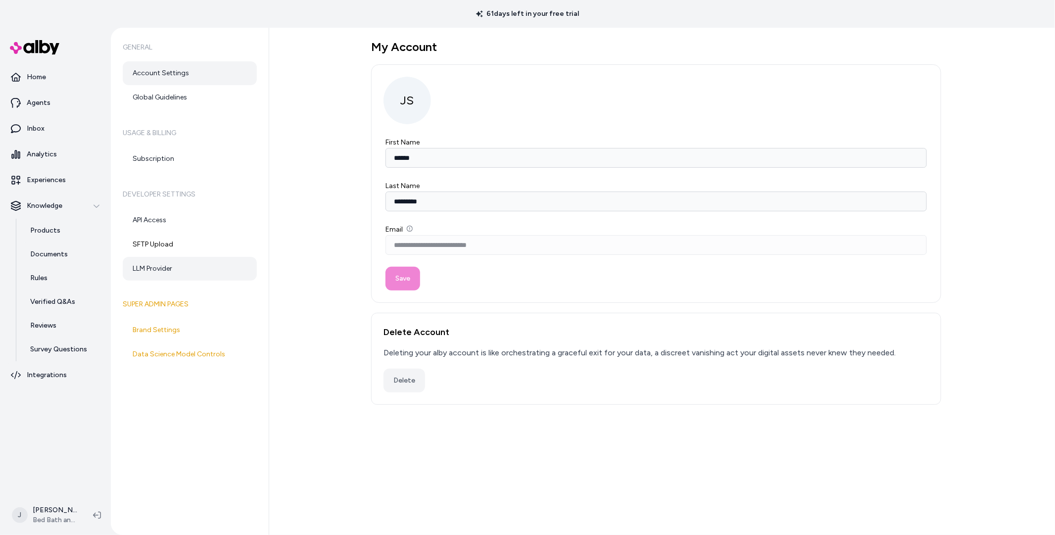
click at [157, 271] on link "LLM Provider" at bounding box center [190, 269] width 134 height 24
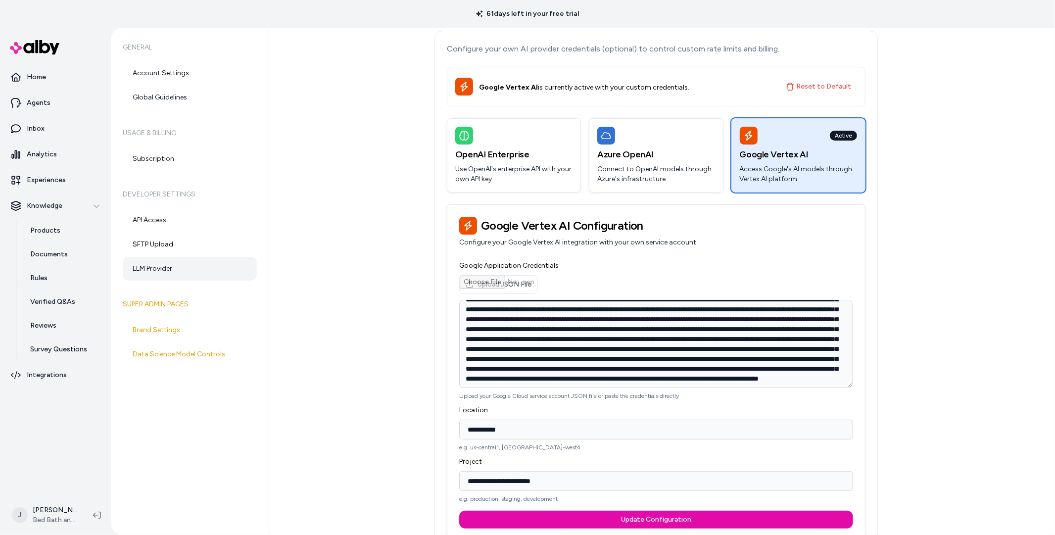
scroll to position [30, 0]
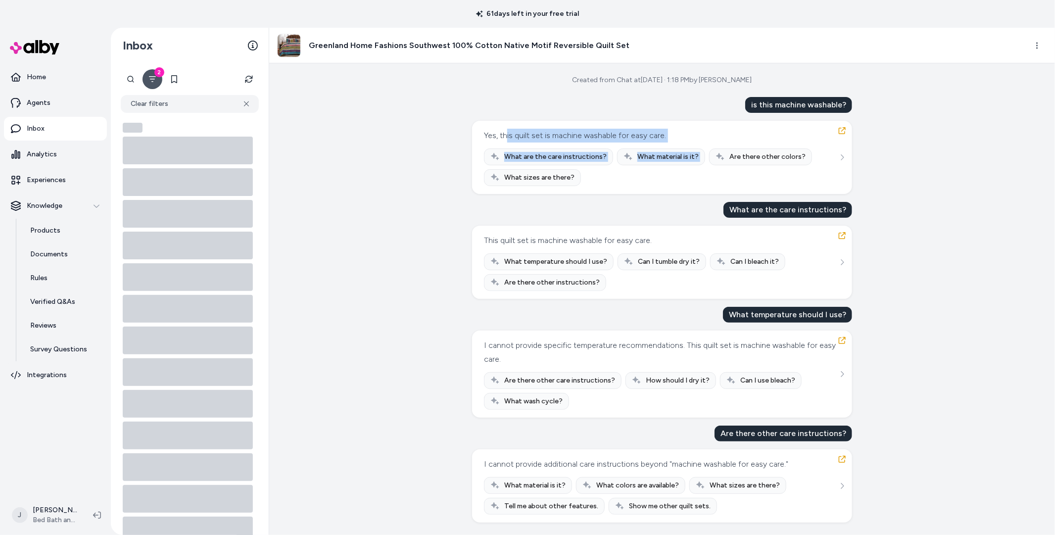
drag, startPoint x: 510, startPoint y: 139, endPoint x: 701, endPoint y: 133, distance: 191.0
click at [701, 133] on div "Yes, this quilt set is machine washable for easy care. What are the care instru…" at bounding box center [662, 157] width 356 height 57
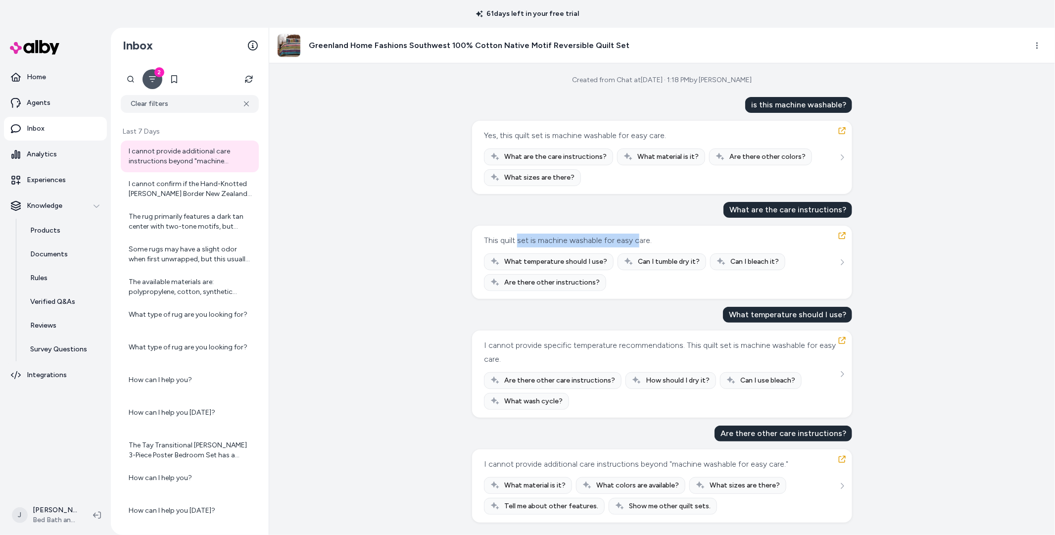
drag, startPoint x: 517, startPoint y: 240, endPoint x: 639, endPoint y: 240, distance: 121.7
click at [639, 240] on div "This quilt set is machine washable for easy care." at bounding box center [568, 240] width 168 height 14
drag, startPoint x: 500, startPoint y: 346, endPoint x: 609, endPoint y: 351, distance: 109.4
click at [610, 351] on div "I cannot provide specific temperature recommendations. This quilt set is machin…" at bounding box center [661, 352] width 354 height 28
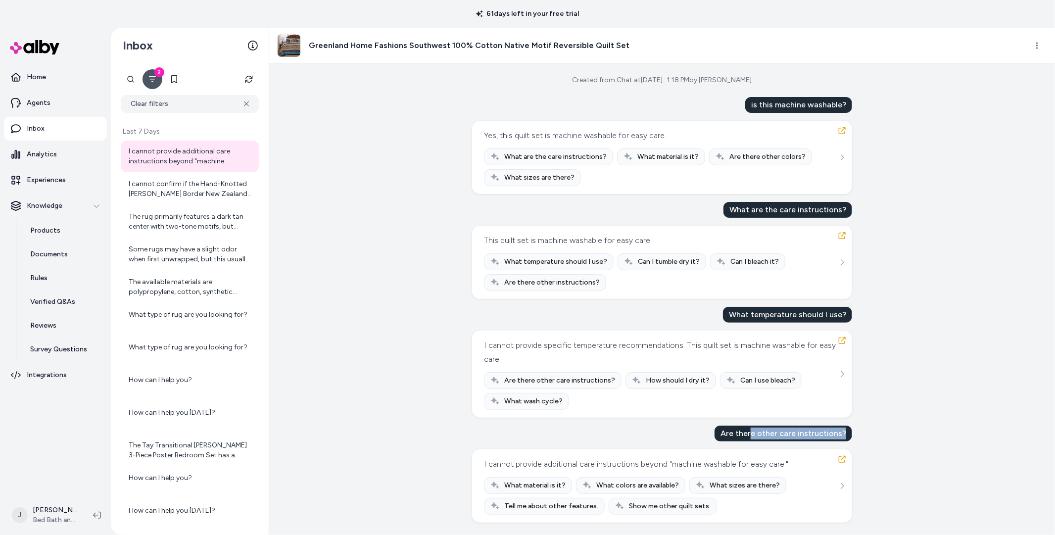
drag, startPoint x: 754, startPoint y: 431, endPoint x: 853, endPoint y: 442, distance: 100.0
click at [853, 442] on div "Created from Chat at Aug 20, 2025 · 1:18 PM by Jackie Schnackel is this machine…" at bounding box center [661, 298] width 785 height 471
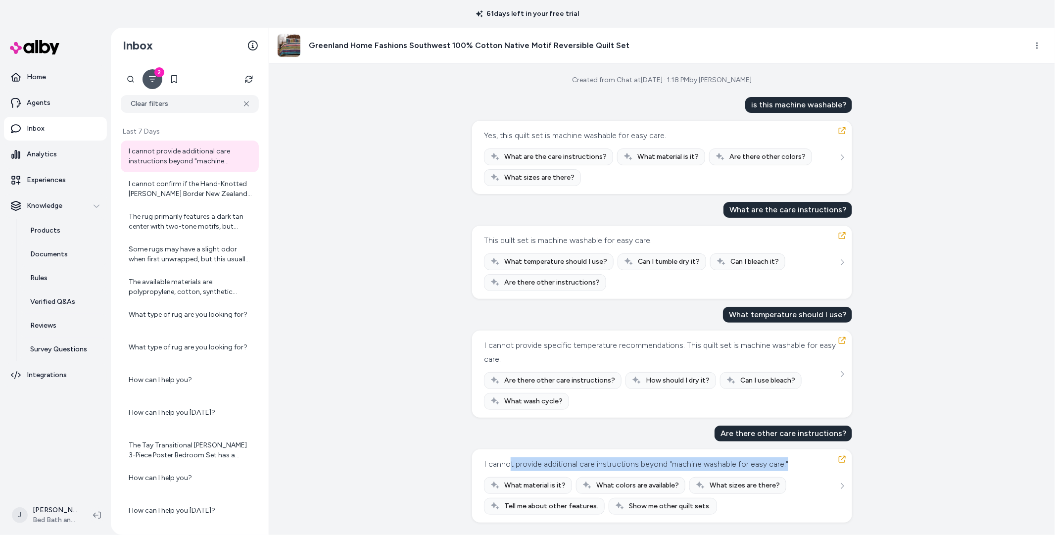
drag, startPoint x: 577, startPoint y: 468, endPoint x: 643, endPoint y: 472, distance: 66.4
click at [643, 472] on div "I cannot provide additional care instructions beyond "machine washable for easy…" at bounding box center [662, 485] width 356 height 57
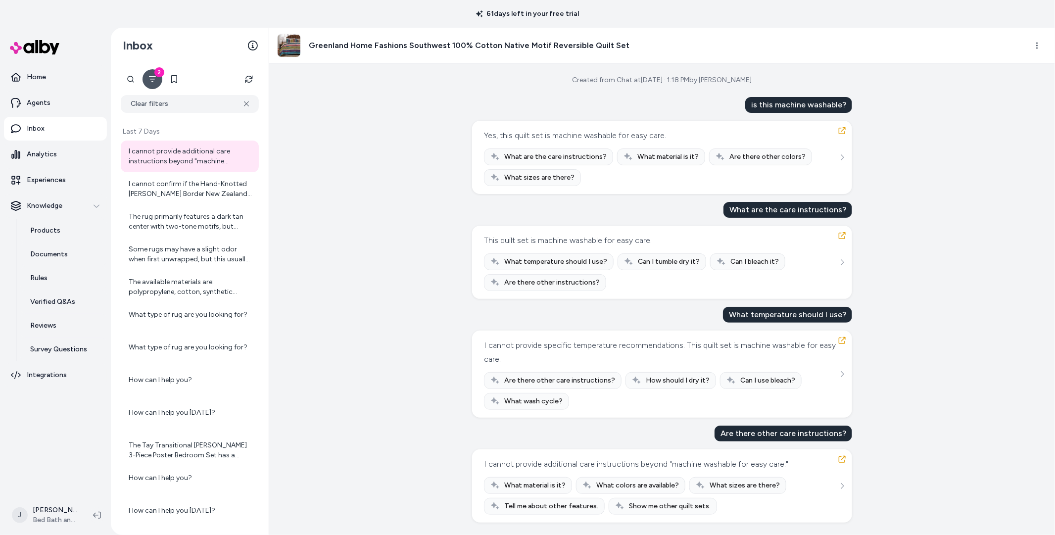
drag, startPoint x: 333, startPoint y: 46, endPoint x: 530, endPoint y: 50, distance: 196.4
click at [342, 46] on h3 "Greenland Home Fashions Southwest 100% Cotton Native Motif Reversible Quilt Set" at bounding box center [469, 46] width 321 height 12
click at [1035, 41] on html "61 days left in your free trial Home Agents Inbox Analytics Experiences Knowled…" at bounding box center [527, 267] width 1055 height 535
click at [983, 83] on link "View product in alby" at bounding box center [992, 83] width 105 height 16
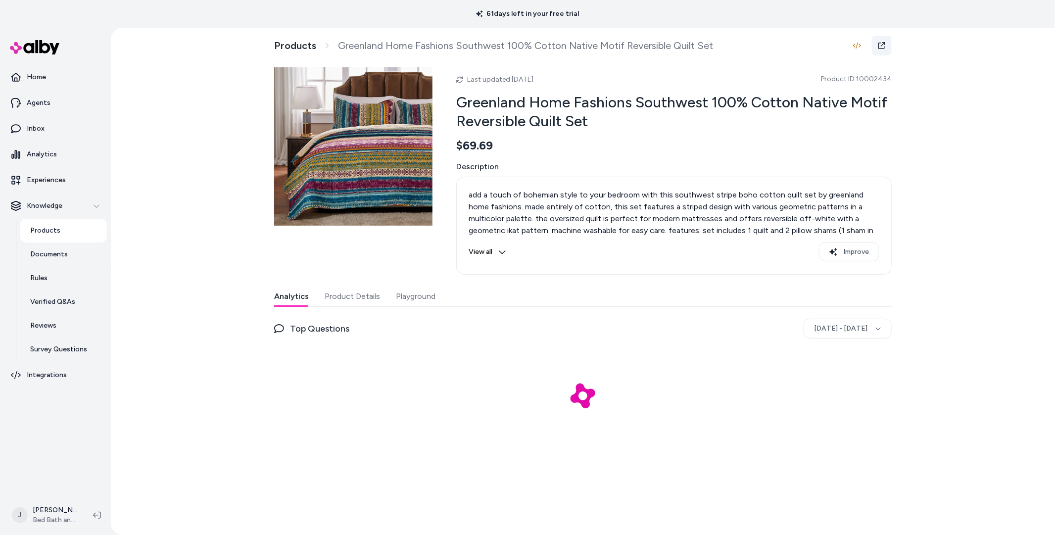
click at [876, 45] on link at bounding box center [882, 46] width 20 height 20
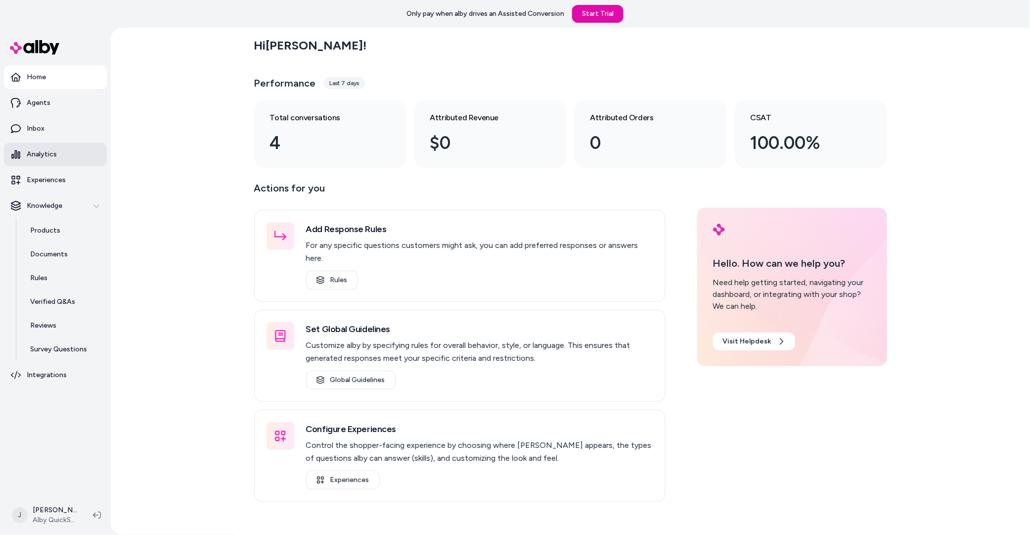
click at [55, 156] on link "Analytics" at bounding box center [55, 154] width 103 height 24
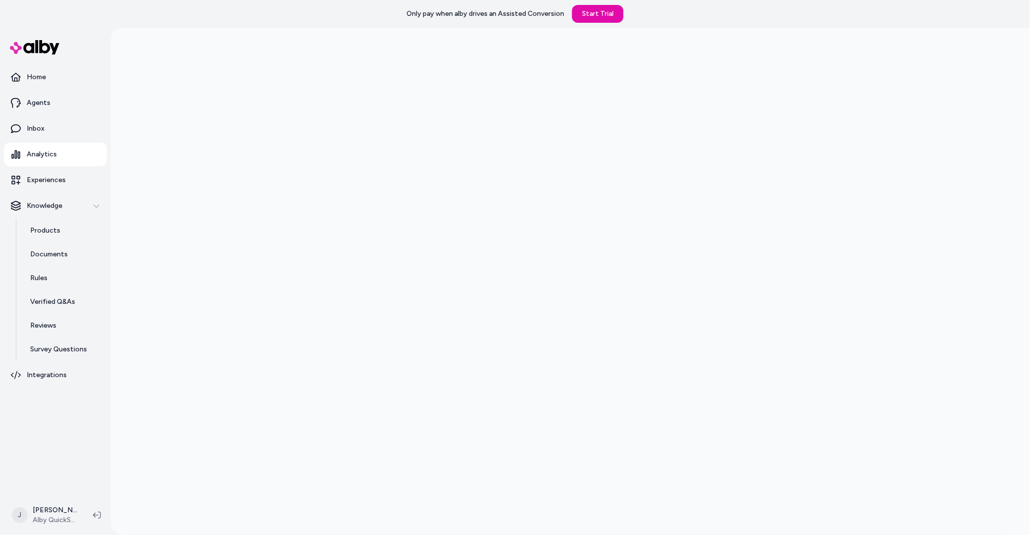
scroll to position [28, 0]
click at [138, 297] on div at bounding box center [570, 267] width 919 height 535
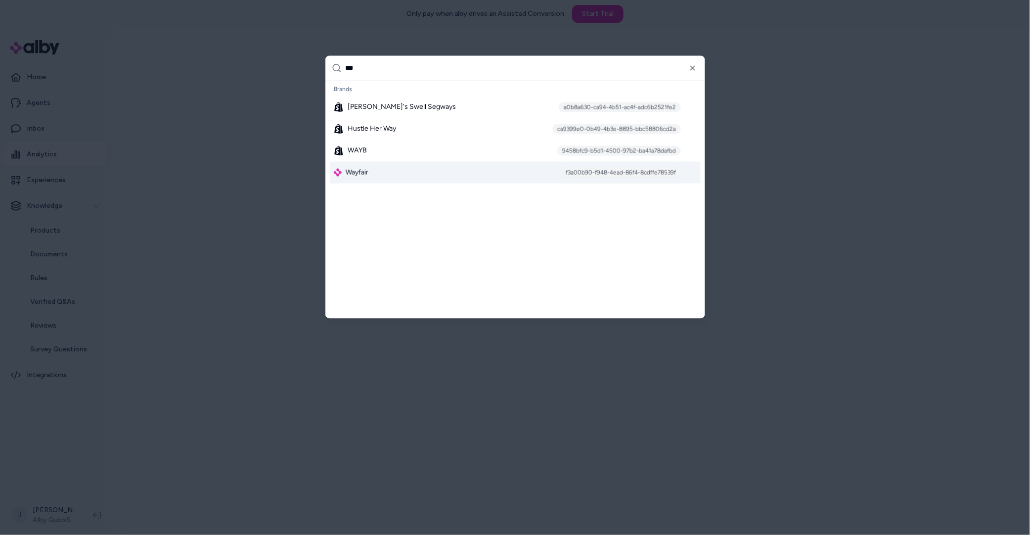
type input "***"
click at [400, 169] on div "Wayfair f3a00b90-f948-4ead-86f4-8cdffe78539f" at bounding box center [515, 173] width 371 height 22
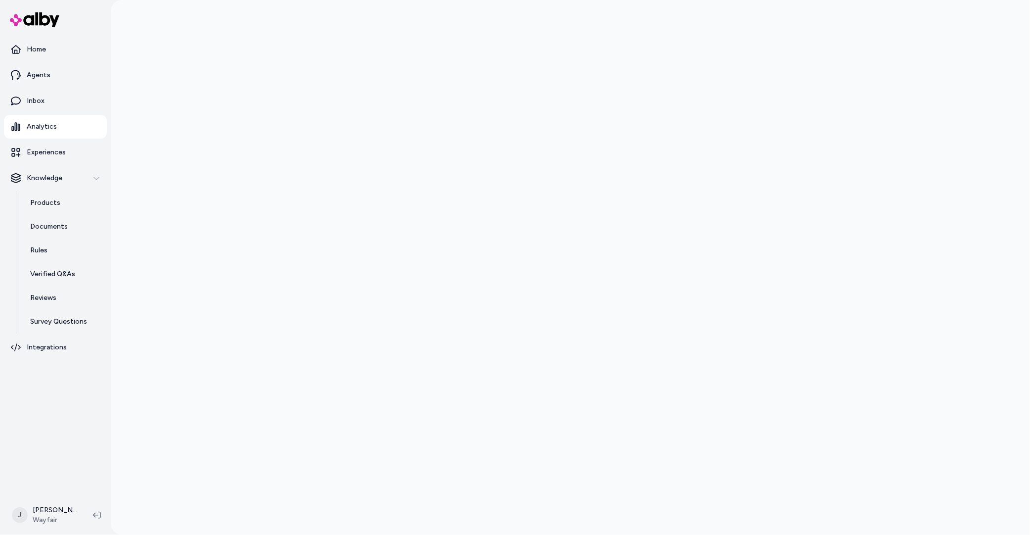
click at [213, 94] on div at bounding box center [570, 267] width 919 height 535
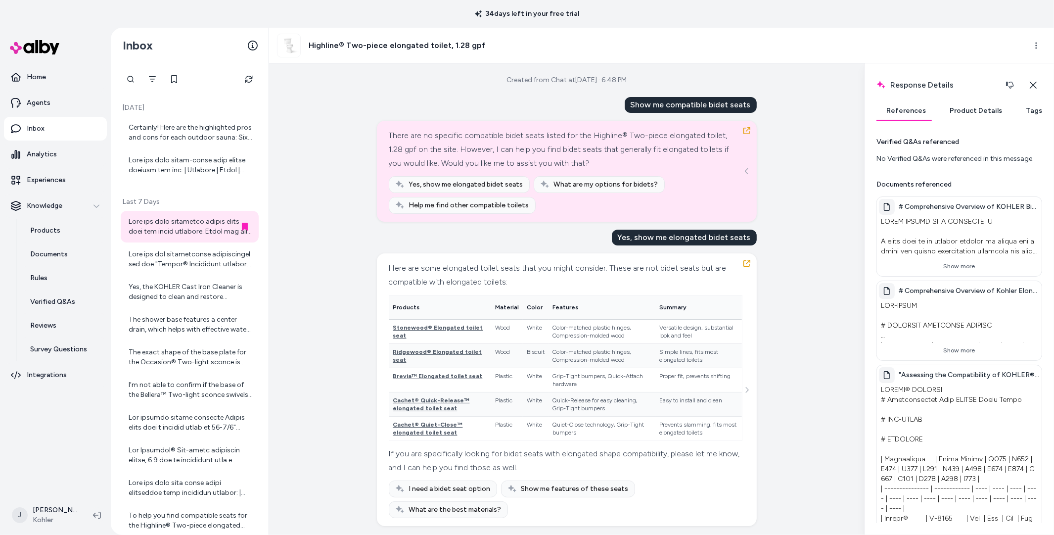
drag, startPoint x: 707, startPoint y: 15, endPoint x: 637, endPoint y: 4, distance: 71.2
click at [691, 13] on div "34 days left in your free trial" at bounding box center [527, 14] width 1054 height 28
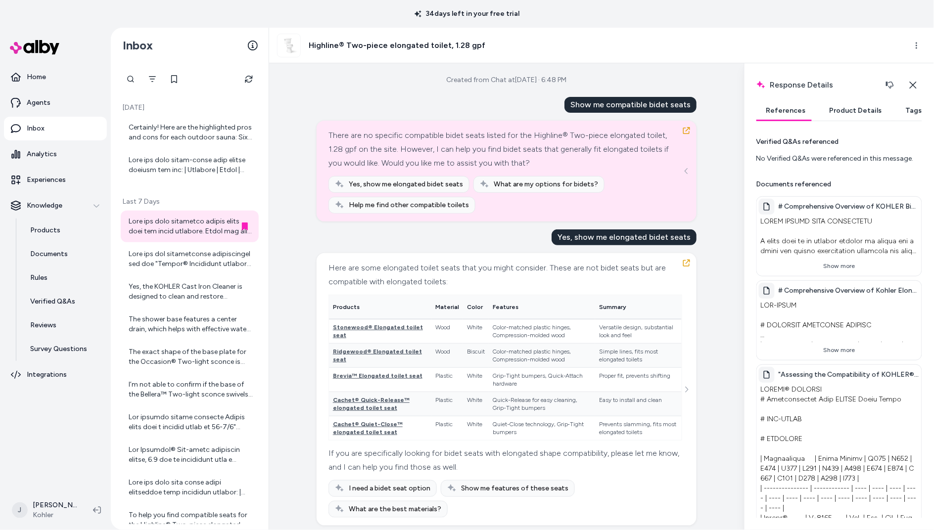
scroll to position [8, 0]
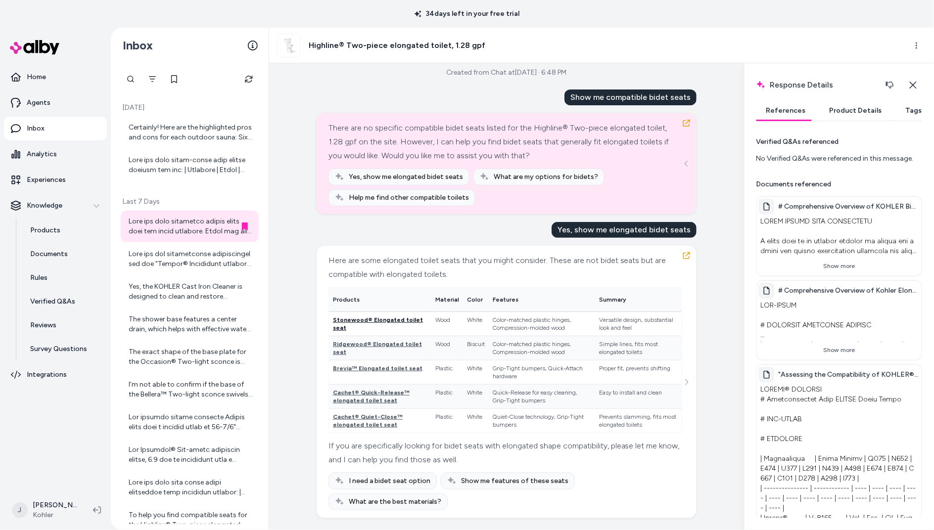
click at [389, 319] on span "Stonewood® Elongated toilet seat" at bounding box center [378, 324] width 90 height 15
drag, startPoint x: 612, startPoint y: 230, endPoint x: 660, endPoint y: 230, distance: 47.5
click at [660, 230] on div "Yes, show me elongated bidet seats" at bounding box center [624, 230] width 145 height 16
click at [51, 344] on p "Survey Questions" at bounding box center [58, 349] width 57 height 10
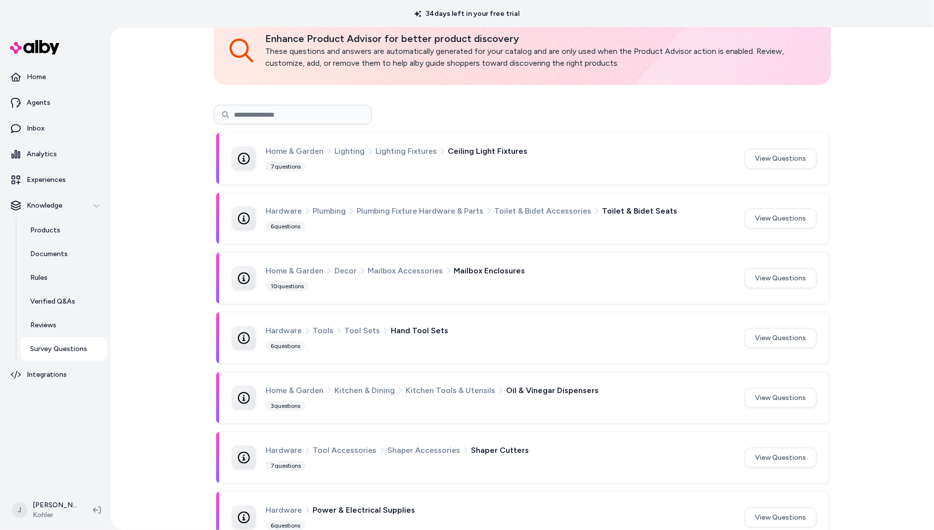
scroll to position [65, 0]
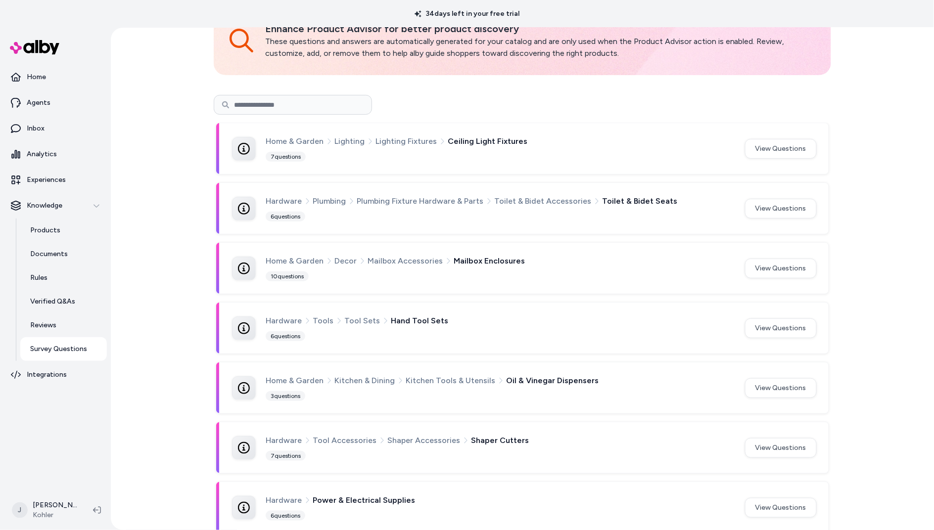
drag, startPoint x: 781, startPoint y: 208, endPoint x: 764, endPoint y: 207, distance: 16.9
click at [781, 208] on button "View Questions" at bounding box center [781, 209] width 72 height 20
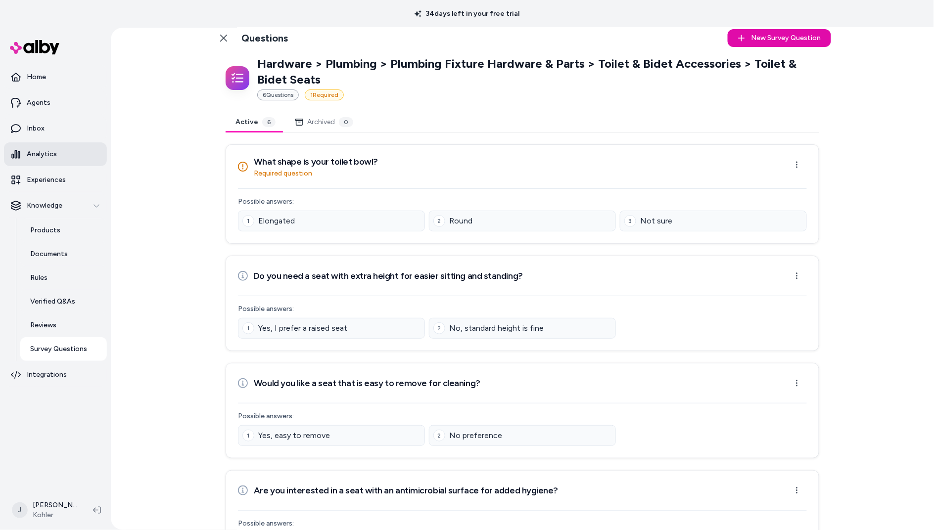
scroll to position [8, 0]
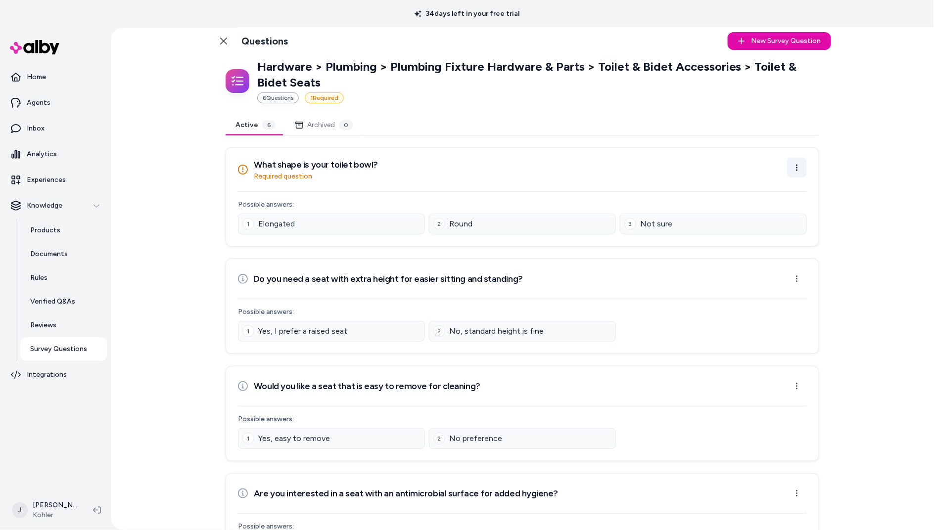
click at [797, 168] on html "34 days left in your free trial Home Agents Inbox Analytics Experiences Knowled…" at bounding box center [467, 265] width 934 height 530
click at [766, 193] on div "Edit Question" at bounding box center [766, 191] width 82 height 16
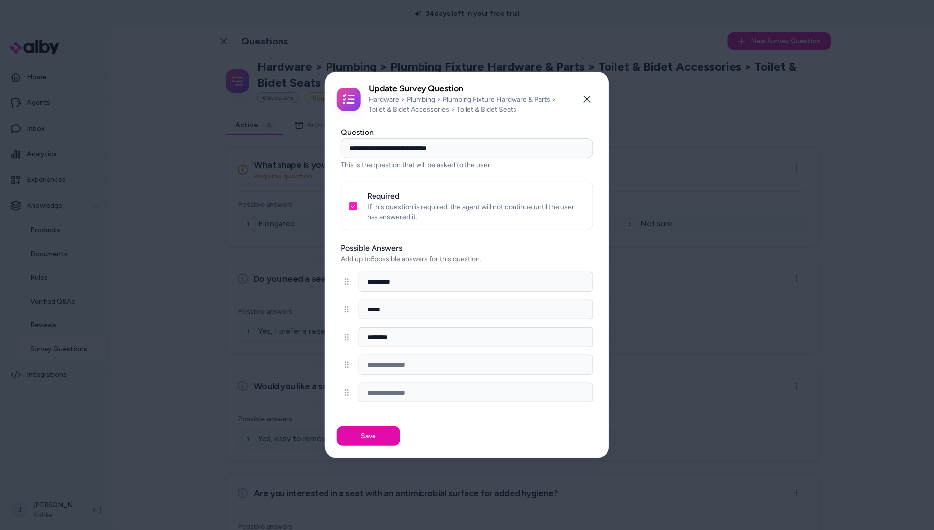
drag, startPoint x: 379, startPoint y: 152, endPoint x: 358, endPoint y: 152, distance: 21.8
click at [376, 153] on input "**********" at bounding box center [467, 148] width 252 height 20
click at [354, 152] on input "**********" at bounding box center [467, 148] width 252 height 20
drag, startPoint x: 356, startPoint y: 148, endPoint x: 457, endPoint y: 148, distance: 101.4
click at [457, 148] on input "**********" at bounding box center [467, 148] width 252 height 20
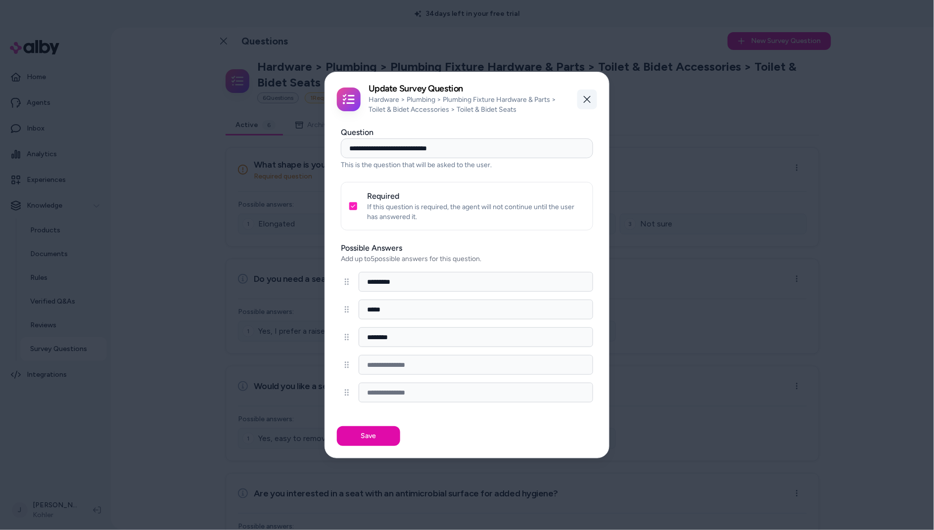
click at [587, 99] on icon "button" at bounding box center [587, 99] width 7 height 7
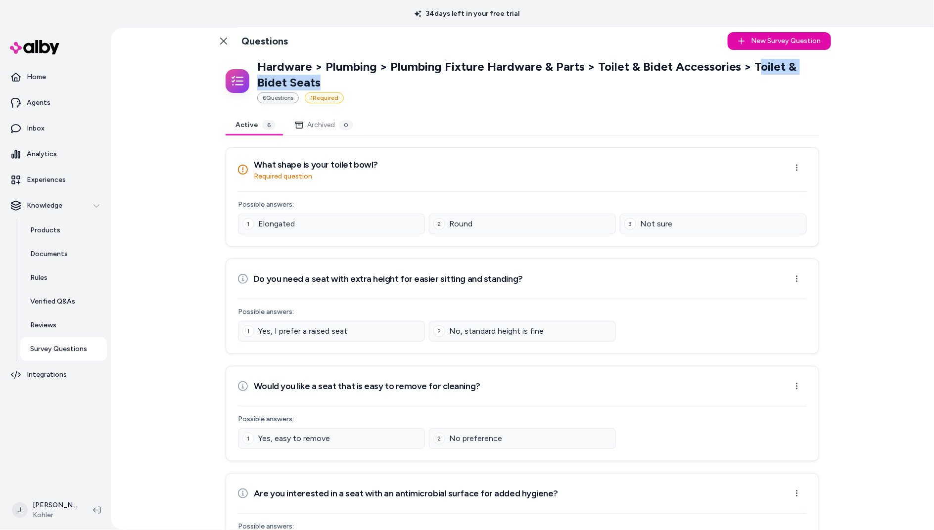
drag, startPoint x: 754, startPoint y: 75, endPoint x: 626, endPoint y: 83, distance: 128.9
click at [755, 78] on p "Hardware > Plumbing > Plumbing Fixture Hardware & Parts > Toilet & Bidet Access…" at bounding box center [538, 75] width 562 height 32
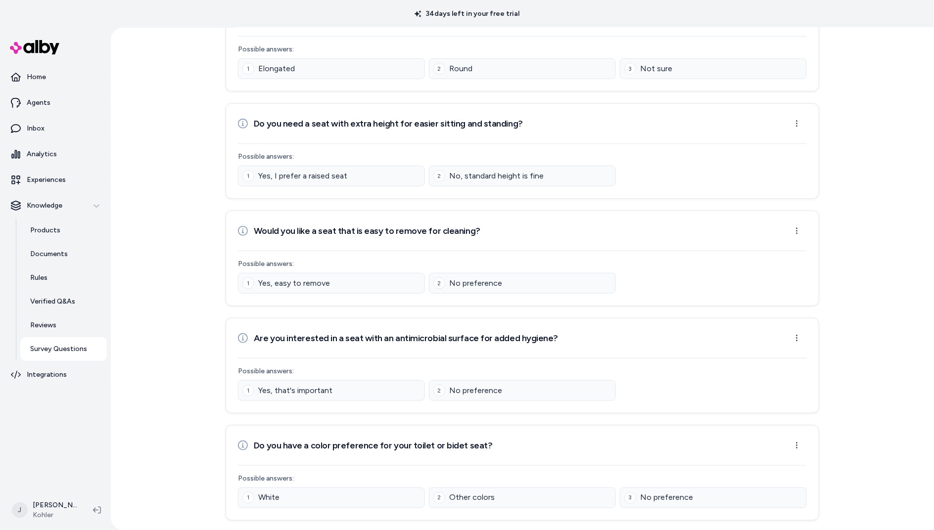
scroll to position [273, 0]
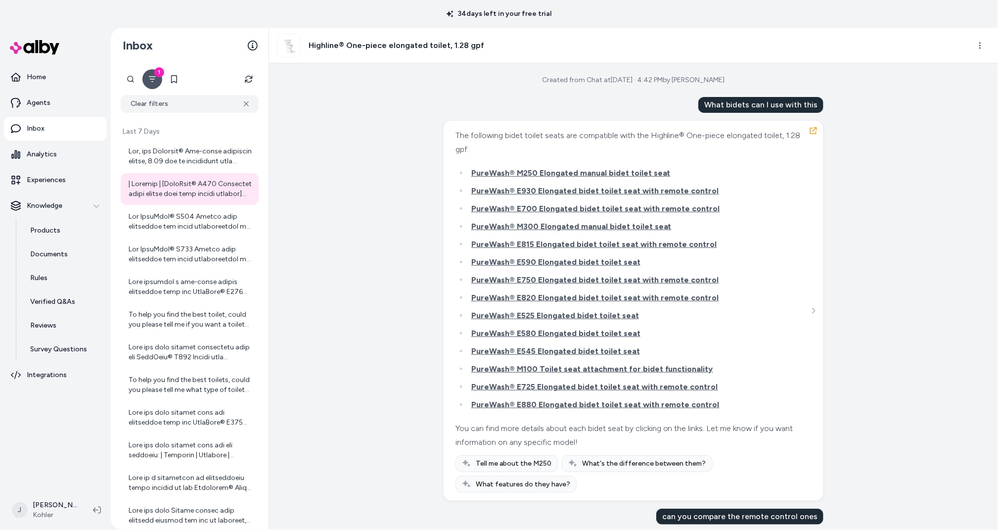
scroll to position [332, 0]
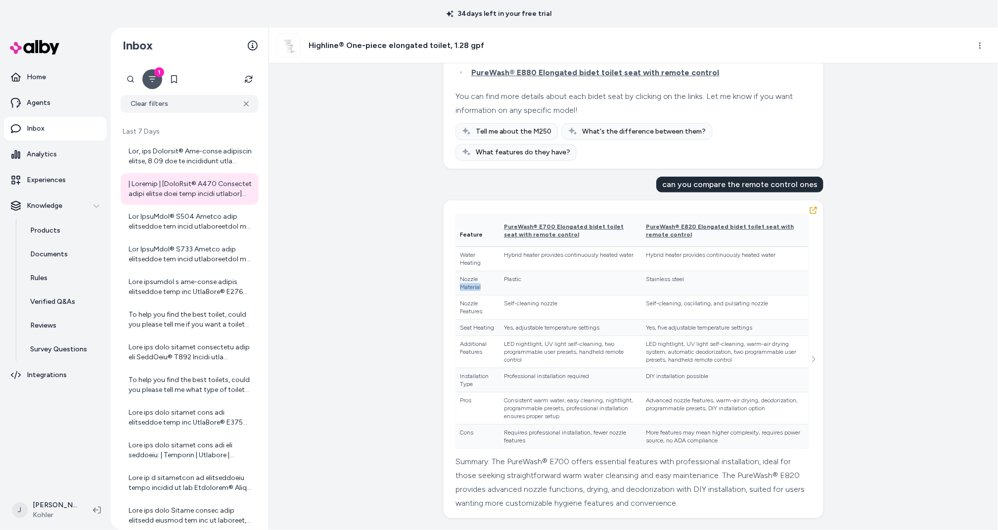
drag, startPoint x: 345, startPoint y: 291, endPoint x: 335, endPoint y: 288, distance: 10.8
click at [338, 288] on div "Created from Chat at [DATE] · 4:42 PM by [PERSON_NAME] What bidets can I use wi…" at bounding box center [633, 296] width 729 height 466
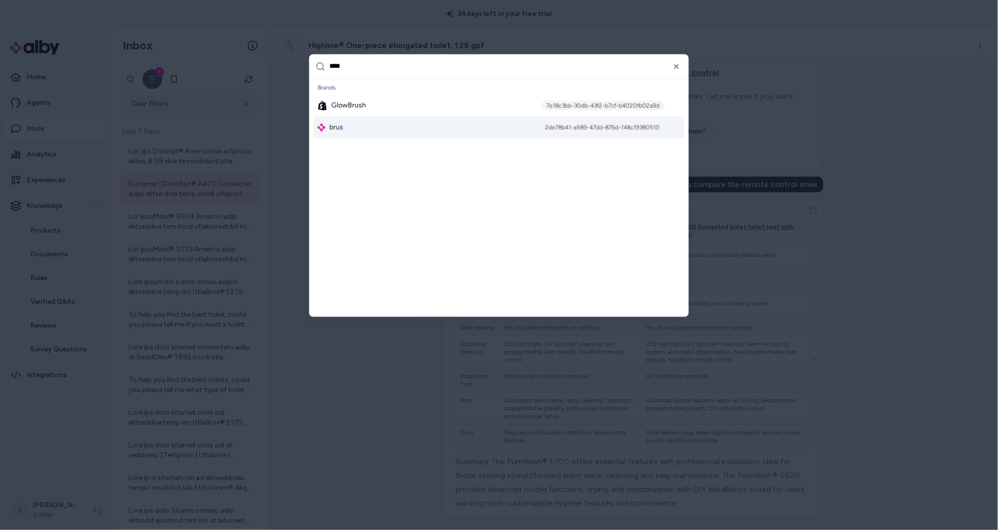
type input "****"
click at [345, 117] on div "brus 2de78b41-a589-47dd-876d-148c19380510" at bounding box center [499, 127] width 371 height 22
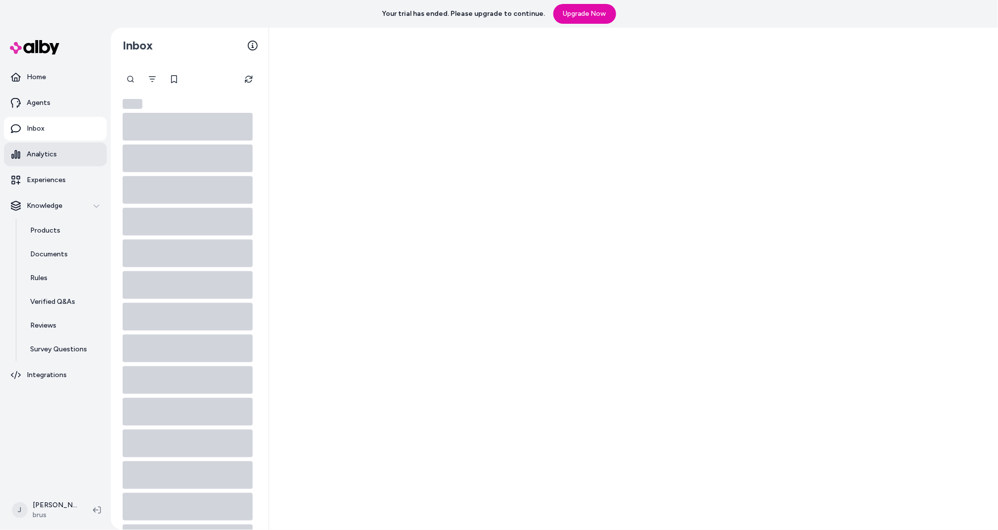
click at [42, 157] on p "Analytics" at bounding box center [42, 154] width 30 height 10
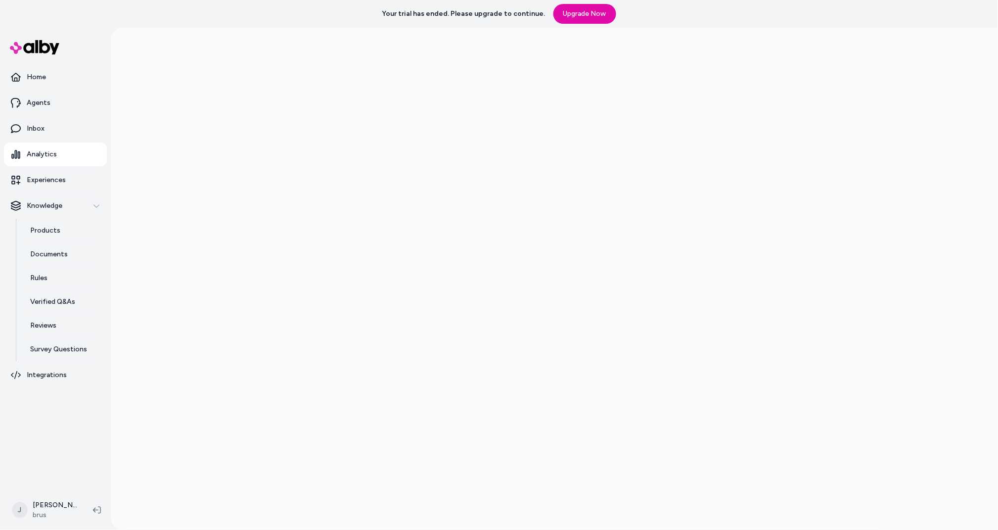
scroll to position [28, 0]
click at [133, 127] on div at bounding box center [554, 293] width 887 height 530
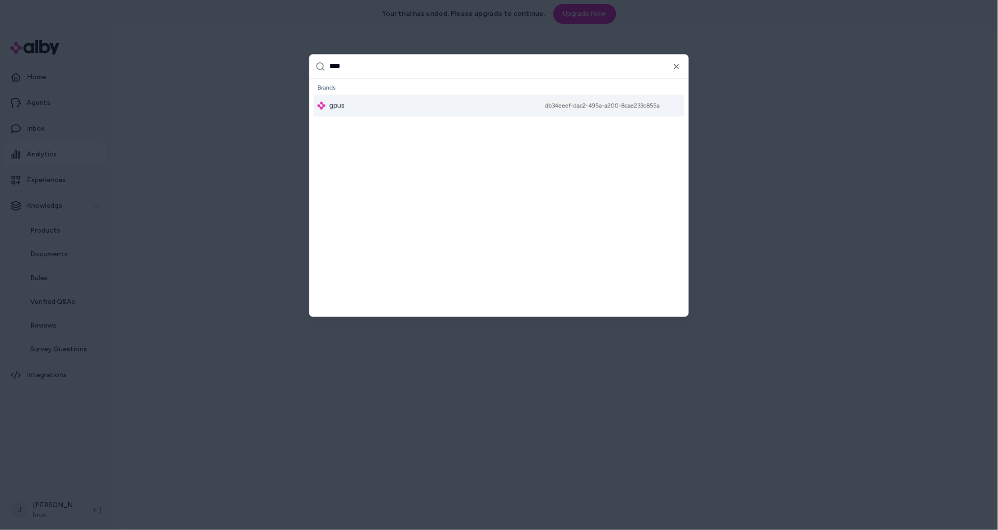
type input "****"
click at [368, 105] on div "gpus db34eeef-dac2-495a-a200-8cae233c855a" at bounding box center [499, 105] width 371 height 22
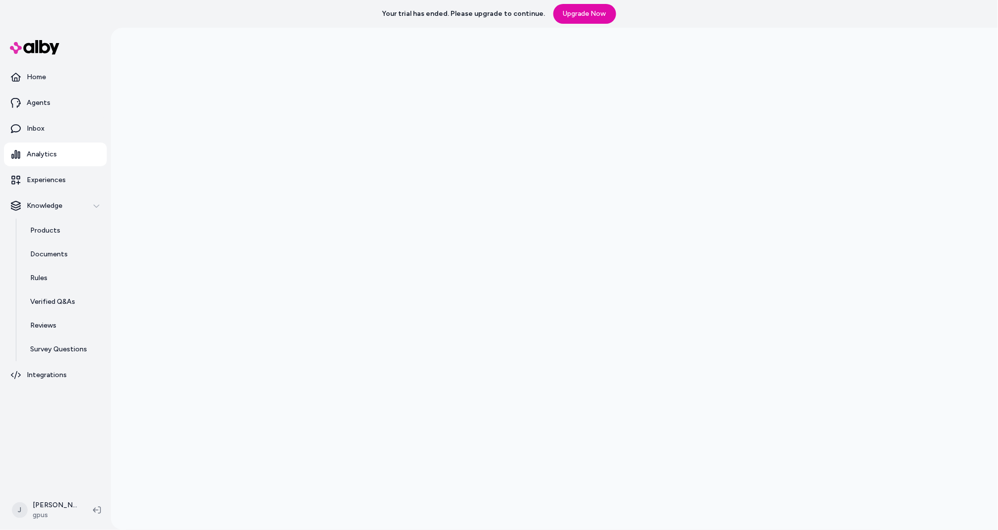
click at [189, 483] on div at bounding box center [554, 293] width 887 height 530
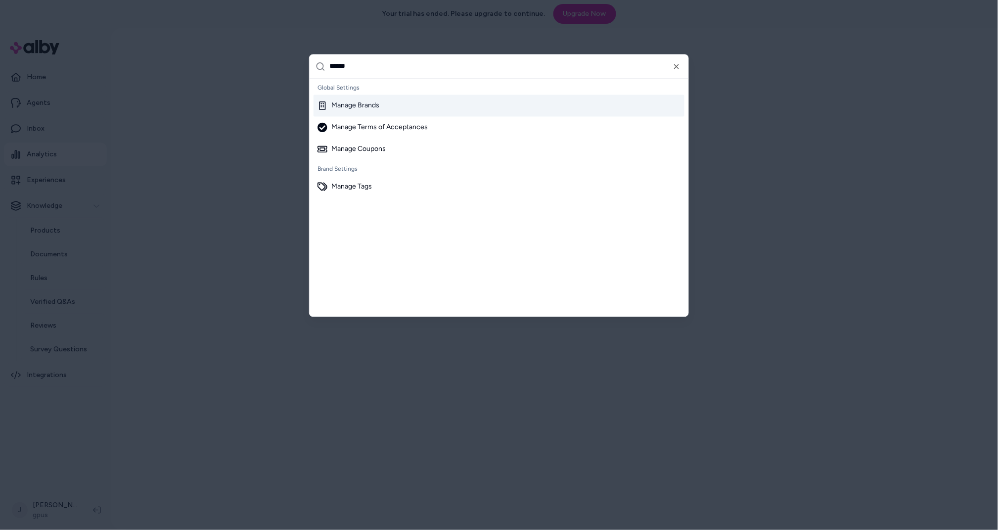
type input "******"
click at [368, 108] on div "Manage Brands" at bounding box center [349, 105] width 62 height 10
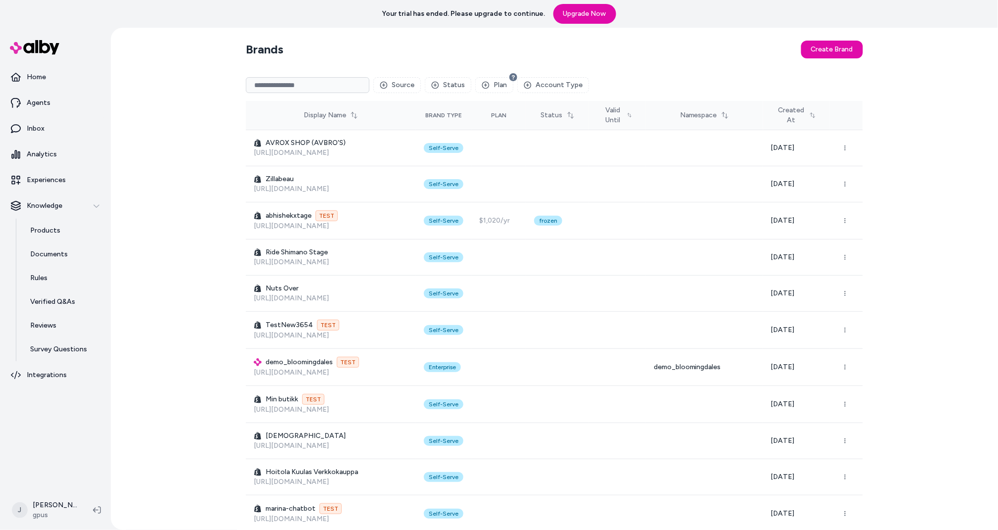
click at [313, 83] on input at bounding box center [308, 85] width 124 height 16
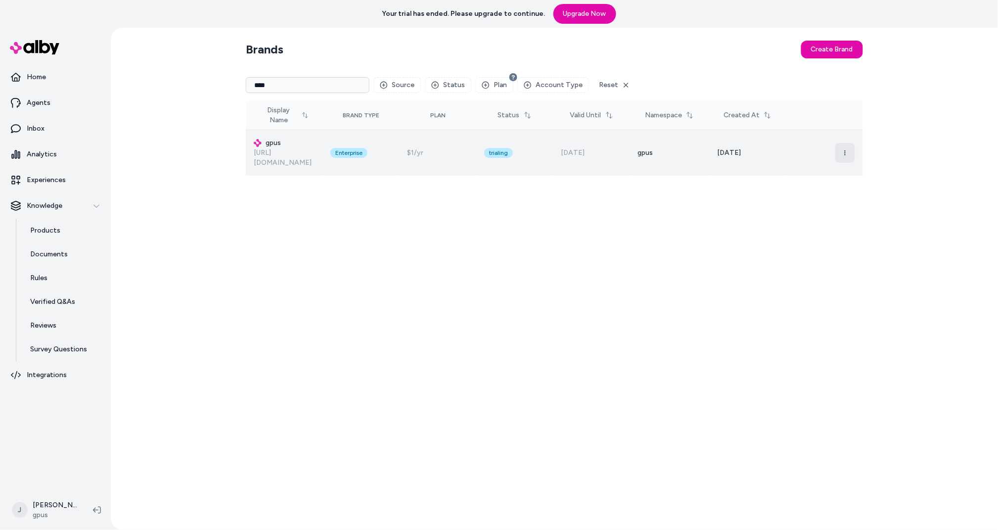
click at [852, 146] on button "button" at bounding box center [845, 153] width 20 height 20
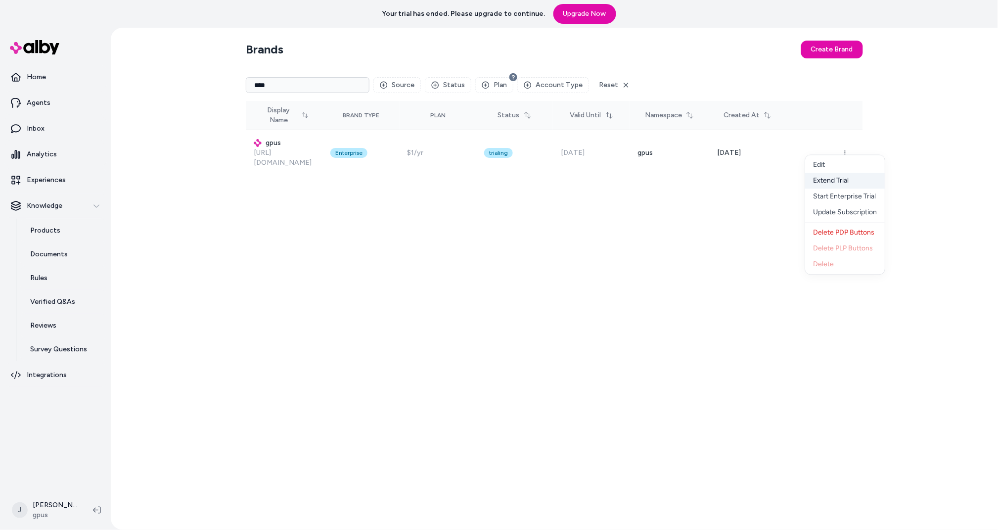
click at [839, 184] on div "Extend Trial" at bounding box center [846, 181] width 80 height 16
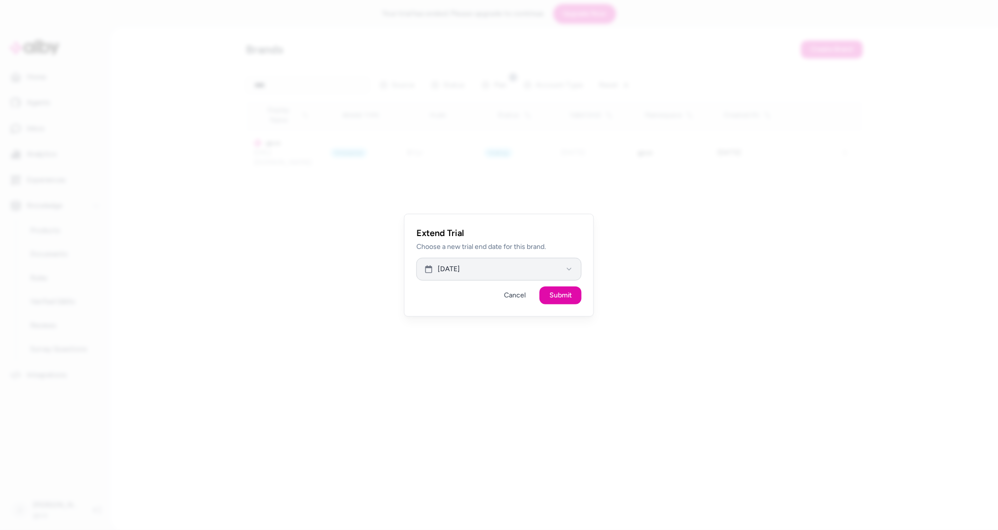
click at [570, 270] on icon "button" at bounding box center [569, 269] width 8 height 8
click at [546, 297] on div "[DATE]" at bounding box center [485, 295] width 125 height 12
click at [542, 297] on icon "Go to next month" at bounding box center [539, 296] width 8 height 8
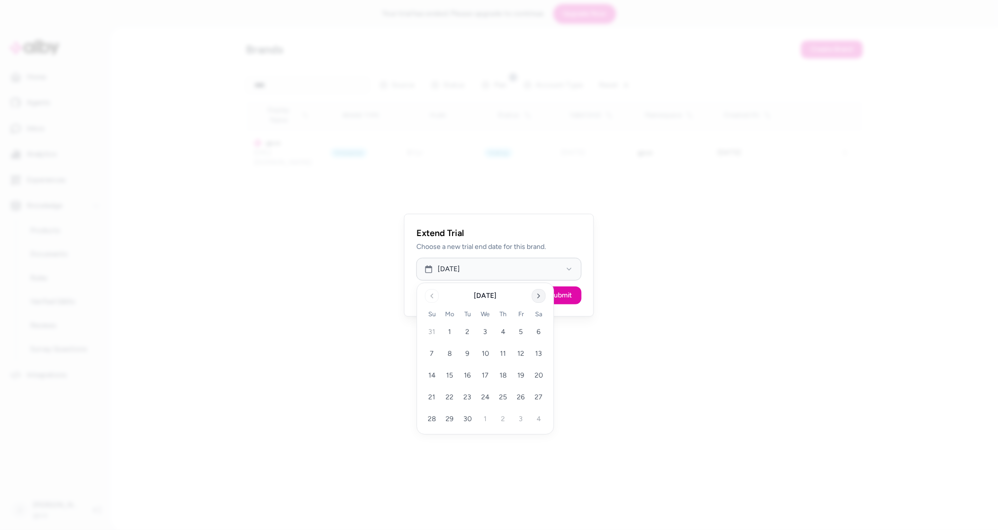
click at [542, 297] on icon "Go to next month" at bounding box center [539, 296] width 8 height 8
click at [430, 296] on icon "Go to previous month" at bounding box center [432, 296] width 8 height 8
click at [467, 419] on button "30" at bounding box center [468, 419] width 18 height 18
click at [566, 298] on button "Submit" at bounding box center [561, 295] width 42 height 18
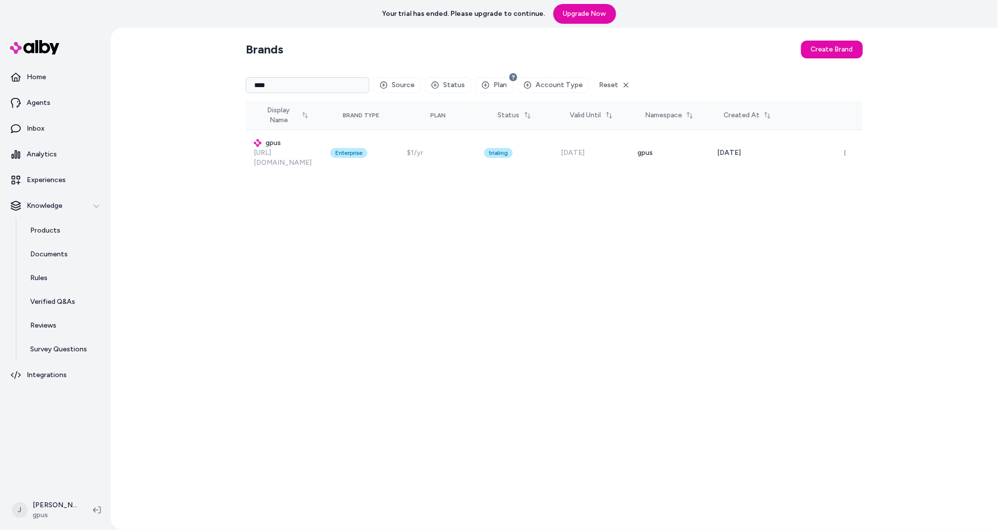
click at [279, 91] on input "****" at bounding box center [308, 85] width 124 height 16
drag, startPoint x: 284, startPoint y: 89, endPoint x: 191, endPoint y: 86, distance: 93.0
click at [197, 85] on div "Brands Create Brand **** Source Status Plan Account Type Reset Display Name Bra…" at bounding box center [554, 279] width 887 height 502
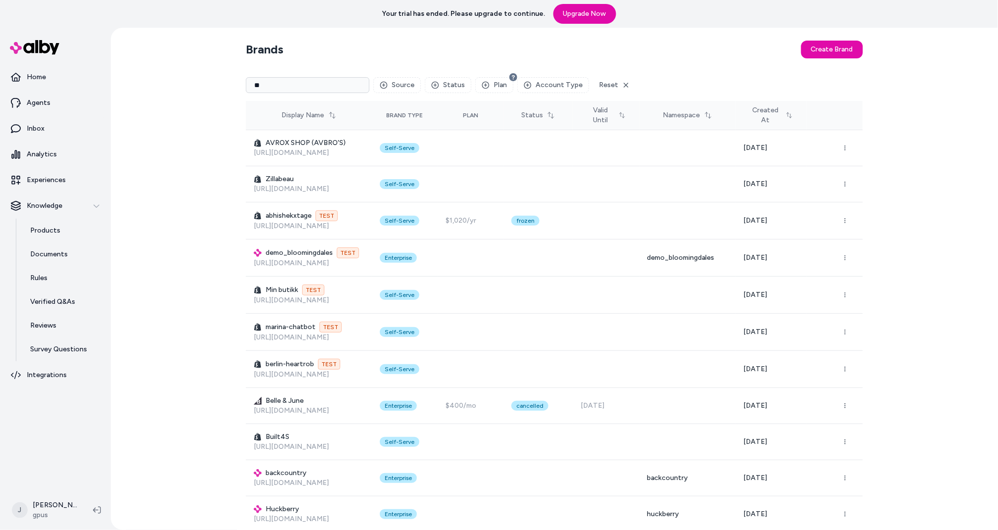
type input "***"
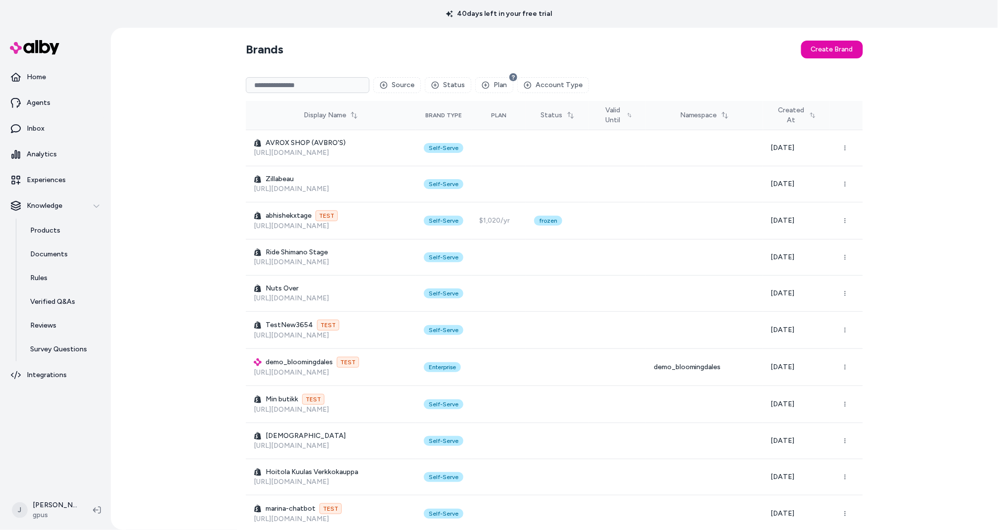
click at [251, 85] on input at bounding box center [308, 85] width 124 height 16
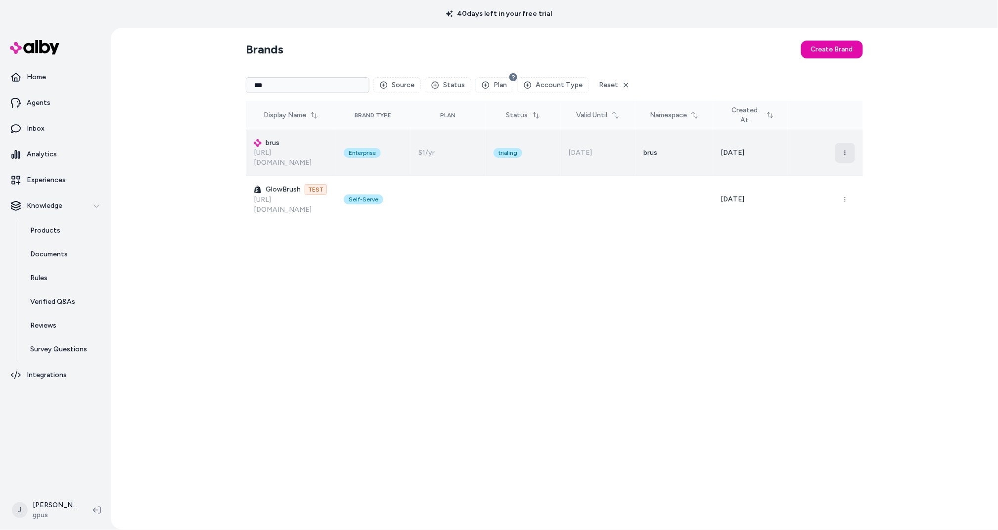
type input "***"
click at [851, 150] on button "button" at bounding box center [845, 153] width 20 height 20
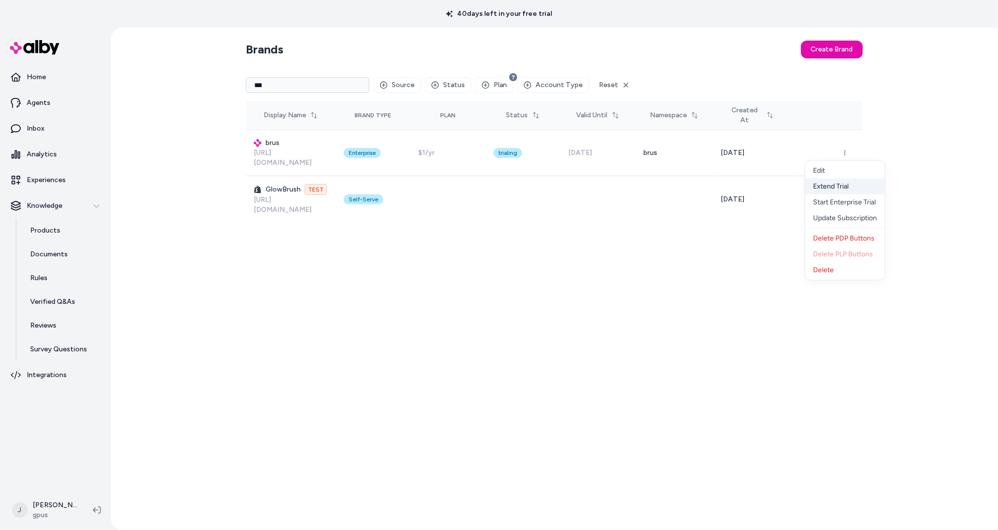
click at [839, 191] on div "Extend Trial" at bounding box center [846, 187] width 80 height 16
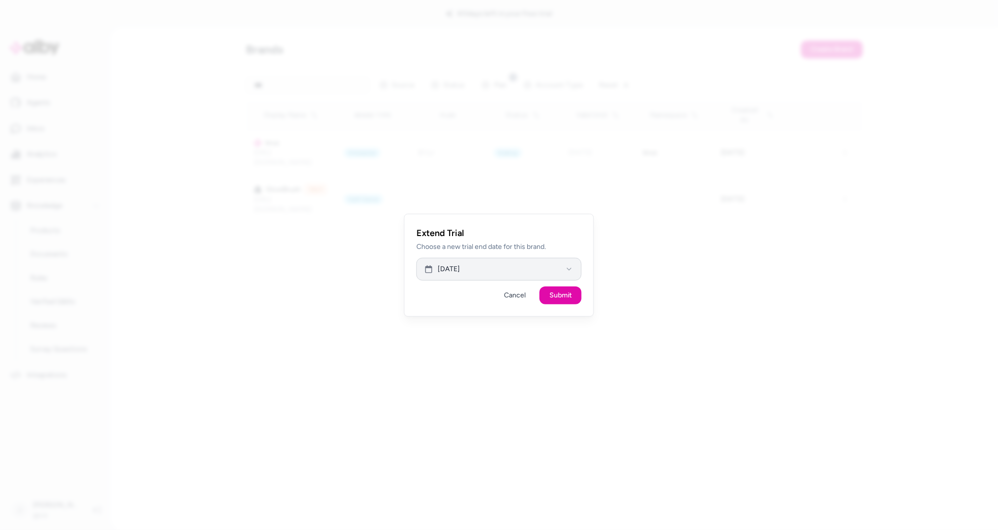
click at [481, 268] on button "[DATE]" at bounding box center [498, 269] width 165 height 23
click at [539, 293] on icon "Go to next month" at bounding box center [539, 296] width 8 height 8
click at [466, 419] on button "30" at bounding box center [468, 419] width 18 height 18
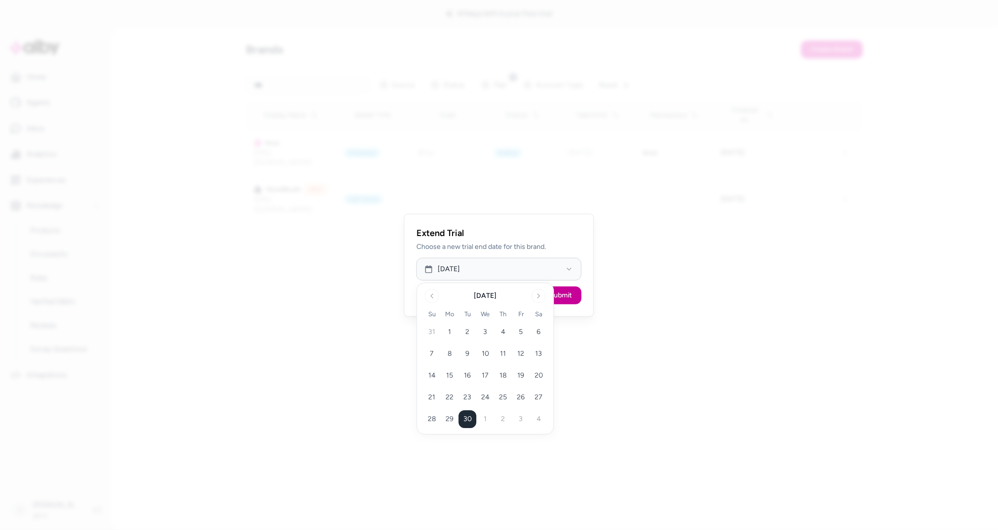
click at [571, 294] on button "Submit" at bounding box center [561, 295] width 42 height 18
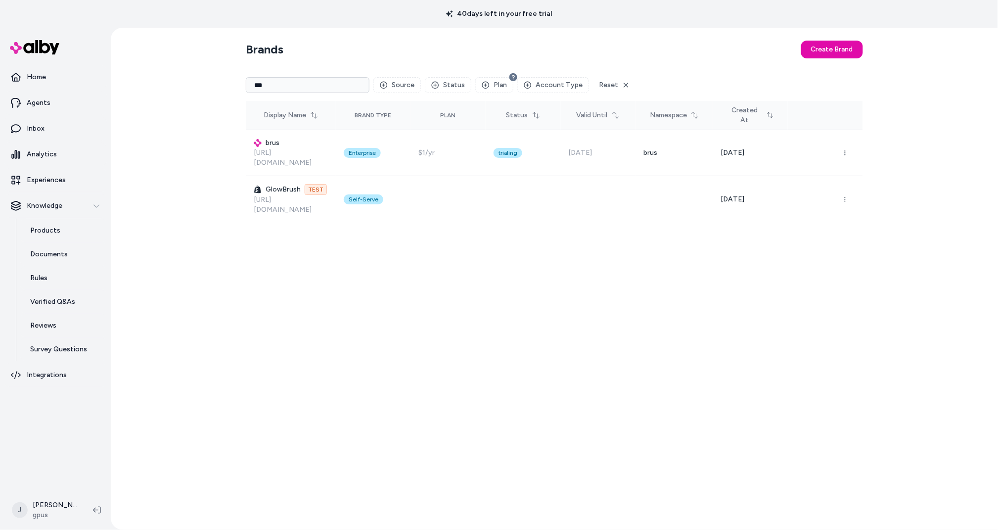
click at [289, 91] on input "***" at bounding box center [308, 85] width 124 height 16
click at [199, 83] on div "Brands Create Brand *** Source Status Plan Account Type Reset Display Name Bran…" at bounding box center [554, 279] width 887 height 502
drag, startPoint x: 279, startPoint y: 88, endPoint x: 208, endPoint y: 87, distance: 70.7
click at [208, 87] on div "Brands Create Brand **** Source Status Plan Account Type Reset Display Name Bra…" at bounding box center [554, 279] width 887 height 502
type input "****"
